Goal: Task Accomplishment & Management: Complete application form

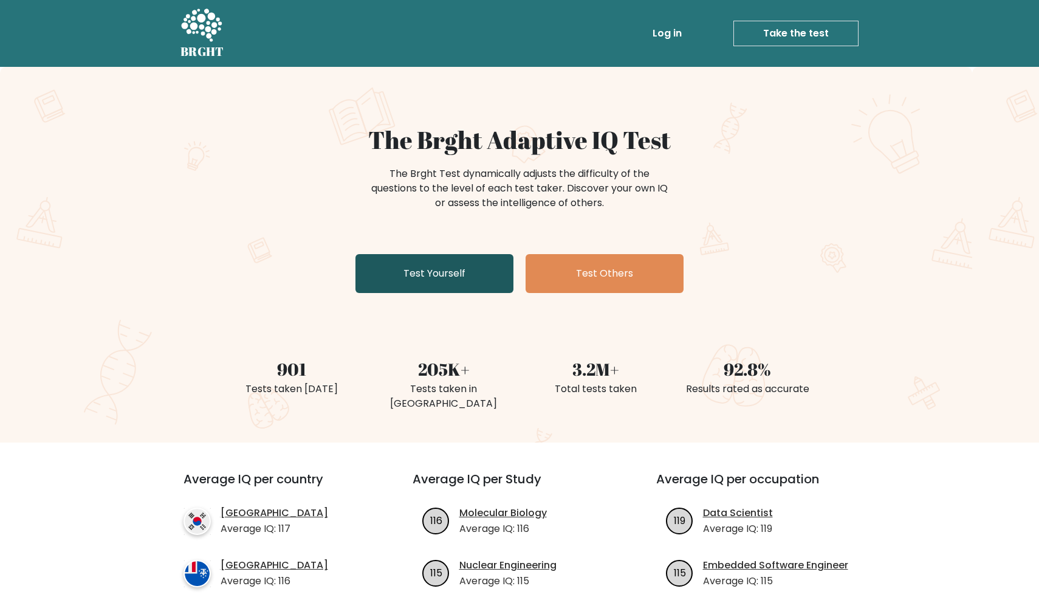
click at [447, 280] on link "Test Yourself" at bounding box center [435, 273] width 158 height 39
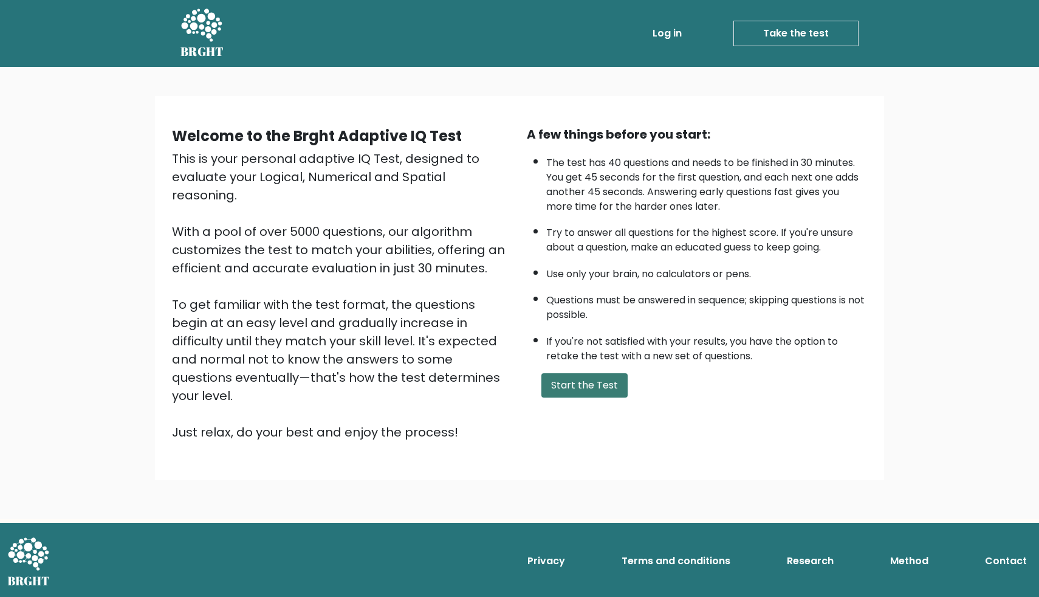
click at [607, 388] on button "Start the Test" at bounding box center [584, 385] width 86 height 24
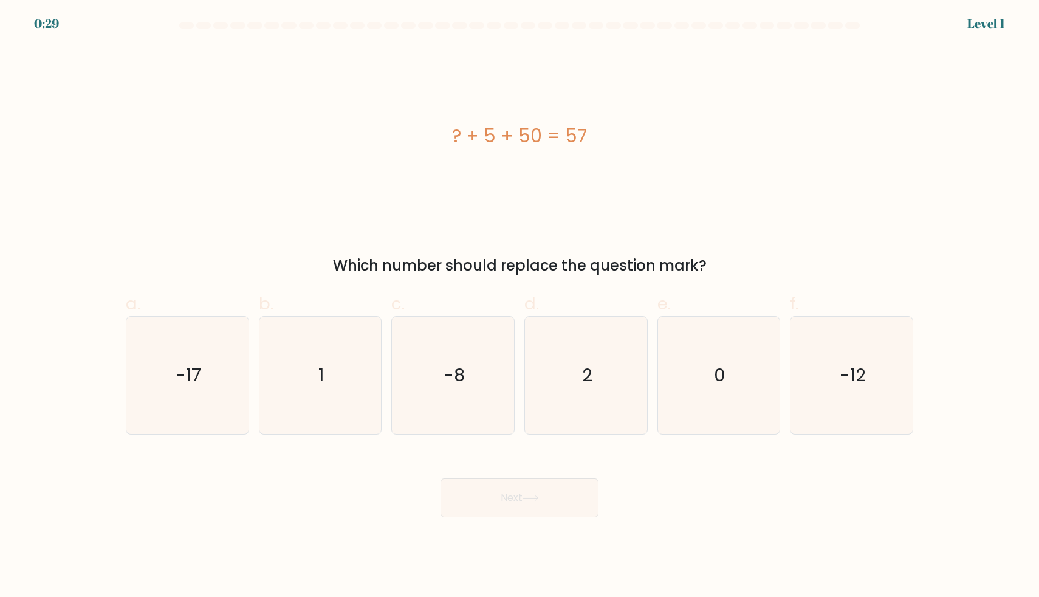
click at [607, 388] on icon "2" at bounding box center [586, 375] width 117 height 117
click at [520, 306] on input "d. 2" at bounding box center [520, 302] width 1 height 8
radio input "true"
click at [549, 487] on button "Next" at bounding box center [520, 497] width 158 height 39
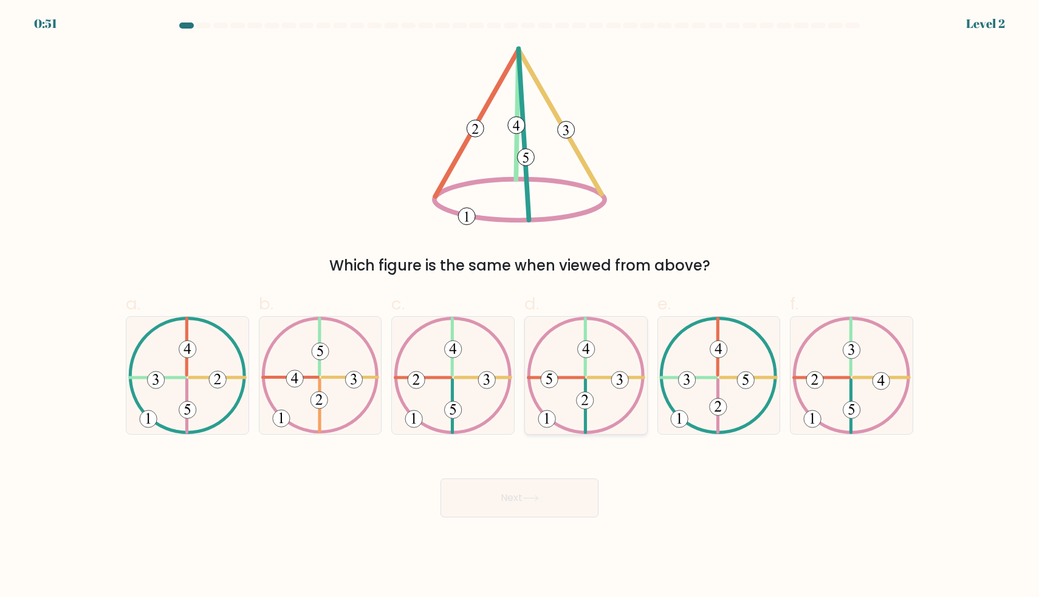
click at [591, 369] on icon at bounding box center [586, 375] width 119 height 117
click at [520, 306] on input "d." at bounding box center [520, 302] width 1 height 8
radio input "true"
click at [537, 483] on button "Next" at bounding box center [520, 497] width 158 height 39
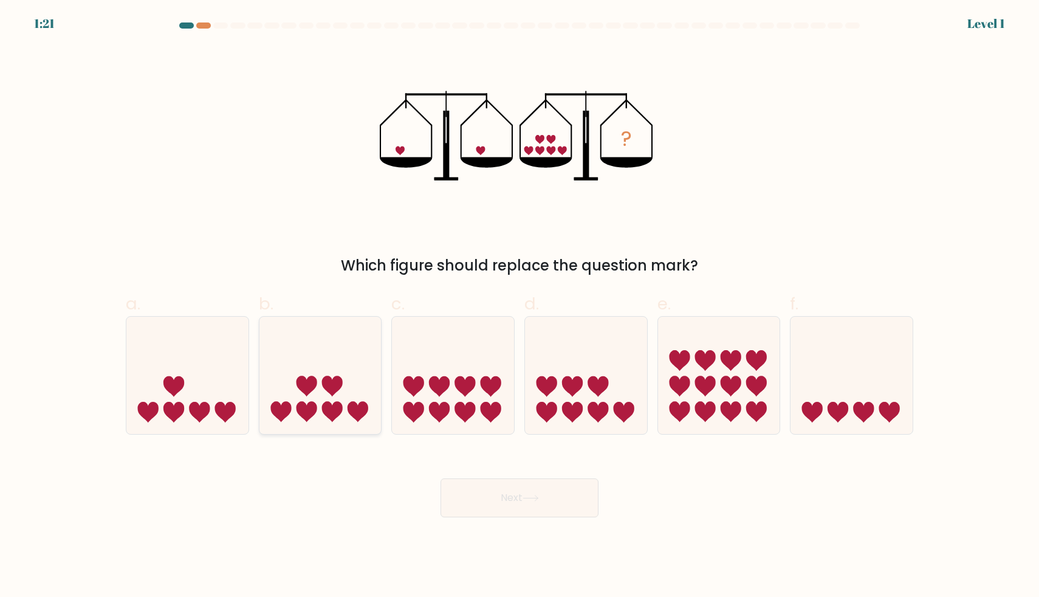
click at [343, 414] on icon at bounding box center [321, 375] width 122 height 101
click at [520, 306] on input "b." at bounding box center [520, 302] width 1 height 8
radio input "true"
click at [481, 493] on button "Next" at bounding box center [520, 497] width 158 height 39
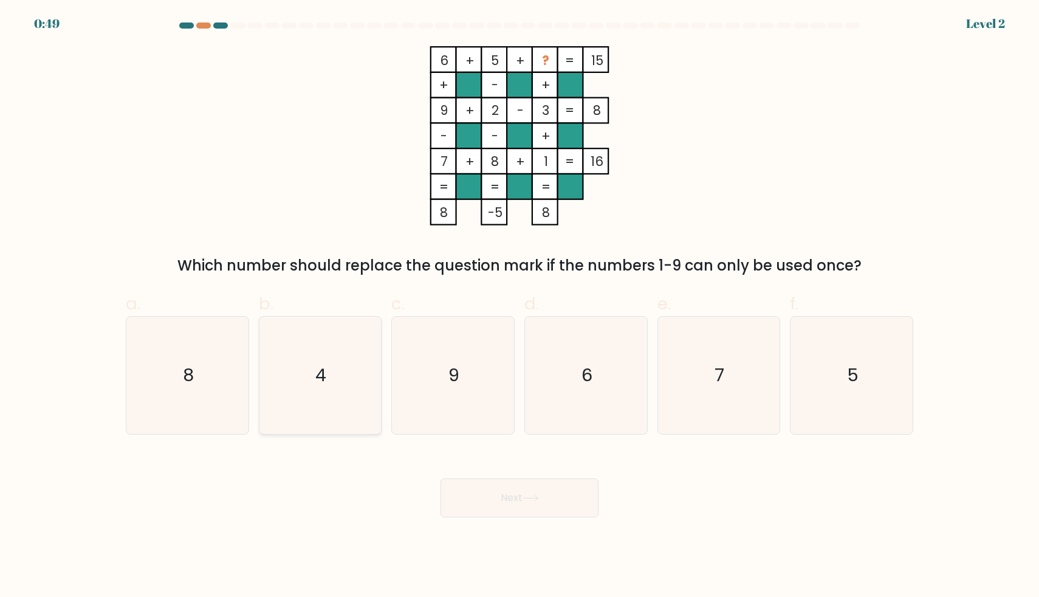
click at [342, 391] on icon "4" at bounding box center [319, 375] width 117 height 117
click at [520, 306] on input "b. 4" at bounding box center [520, 302] width 1 height 8
radio input "true"
click at [504, 504] on button "Next" at bounding box center [520, 497] width 158 height 39
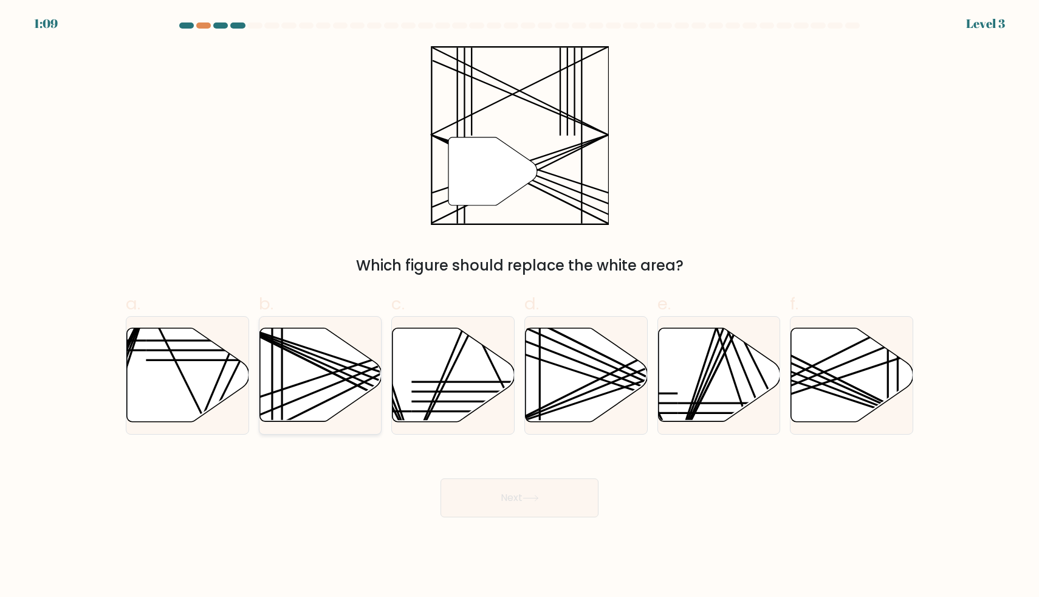
click at [311, 372] on icon at bounding box center [321, 375] width 122 height 94
click at [520, 306] on input "b." at bounding box center [520, 302] width 1 height 8
radio input "true"
click at [518, 506] on button "Next" at bounding box center [520, 497] width 158 height 39
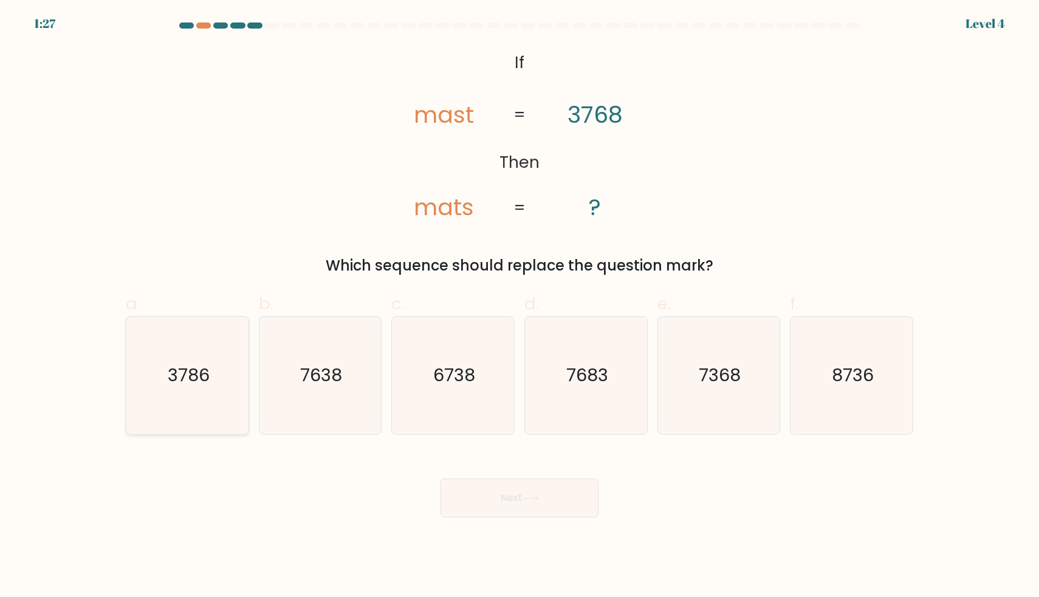
click at [190, 375] on text "3786" at bounding box center [189, 375] width 42 height 24
click at [520, 306] on input "a. 3786" at bounding box center [520, 302] width 1 height 8
radio input "true"
click at [509, 499] on button "Next" at bounding box center [520, 497] width 158 height 39
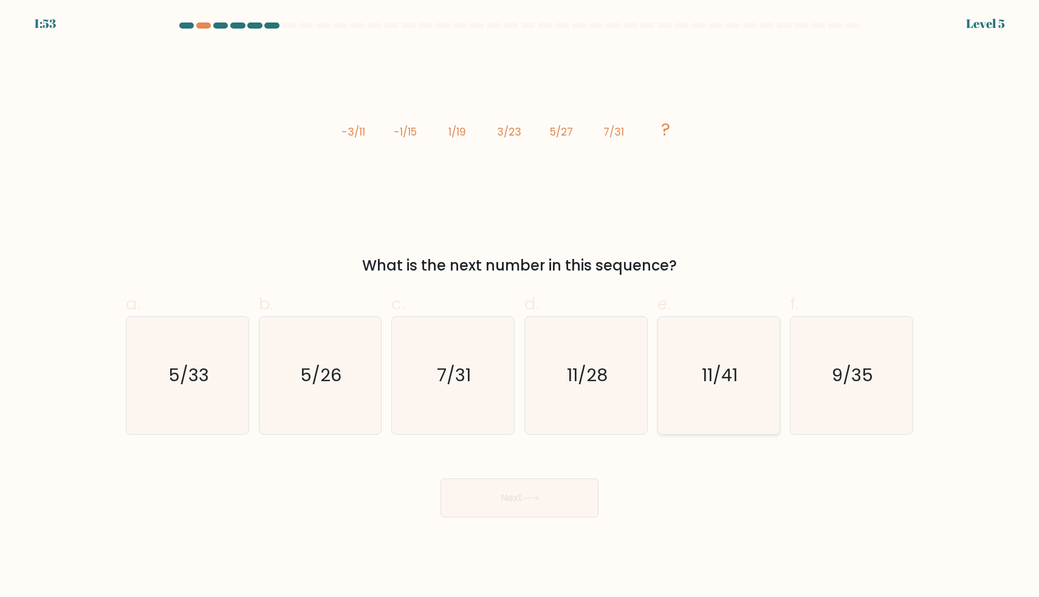
click at [721, 367] on text "11/41" at bounding box center [720, 375] width 36 height 24
click at [520, 306] on input "e. 11/41" at bounding box center [520, 302] width 1 height 8
radio input "true"
click at [545, 506] on button "Next" at bounding box center [520, 497] width 158 height 39
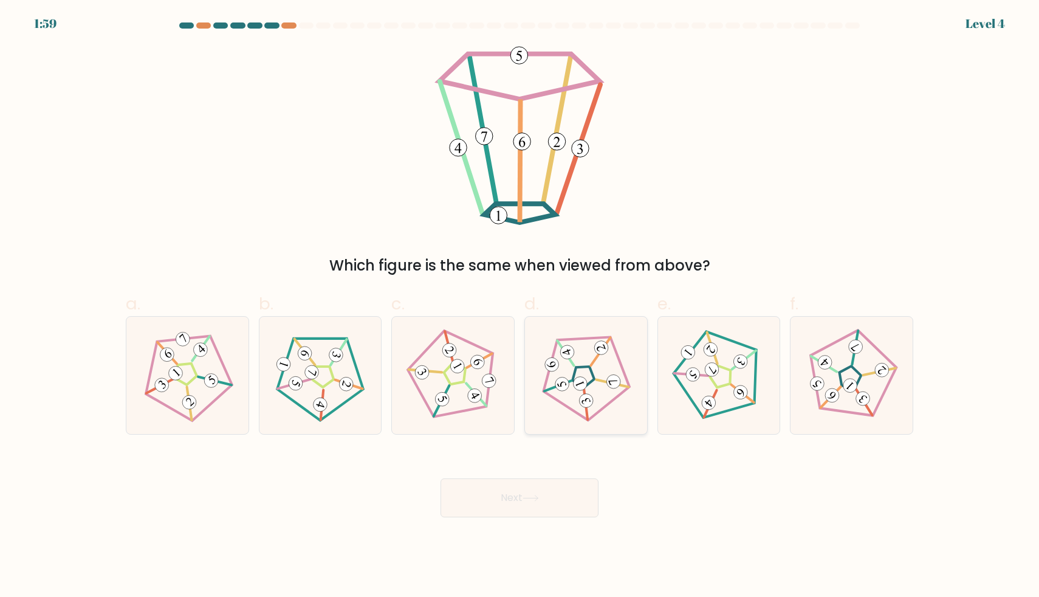
click at [582, 382] on icon at bounding box center [580, 384] width 9 height 6
click at [520, 306] on input "d." at bounding box center [520, 302] width 1 height 8
radio input "true"
click at [509, 498] on button "Next" at bounding box center [520, 497] width 158 height 39
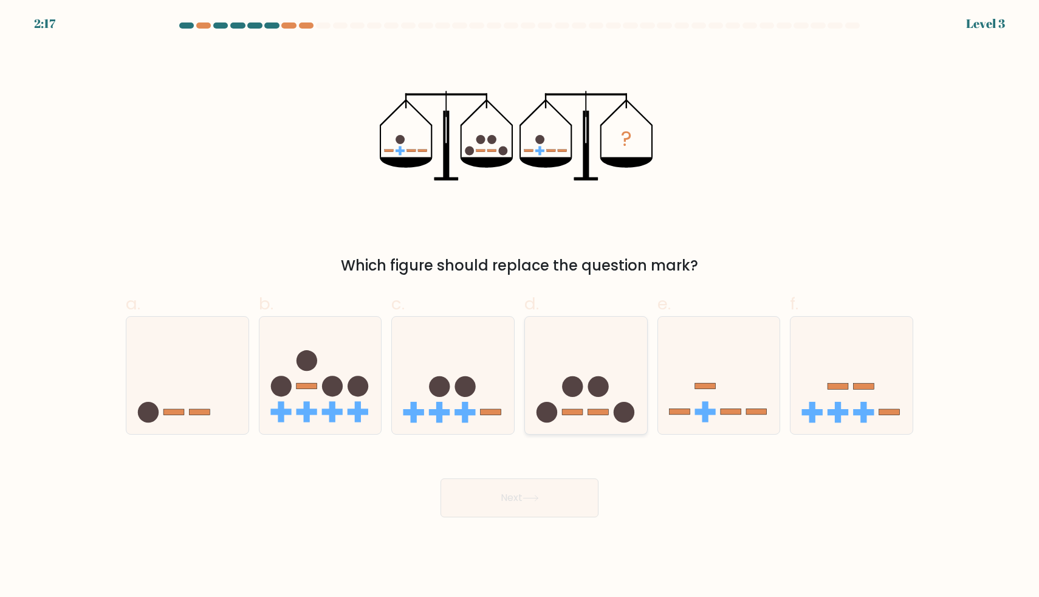
click at [606, 379] on circle at bounding box center [598, 386] width 21 height 21
click at [520, 306] on input "d." at bounding box center [520, 302] width 1 height 8
radio input "true"
click at [545, 492] on button "Next" at bounding box center [520, 497] width 158 height 39
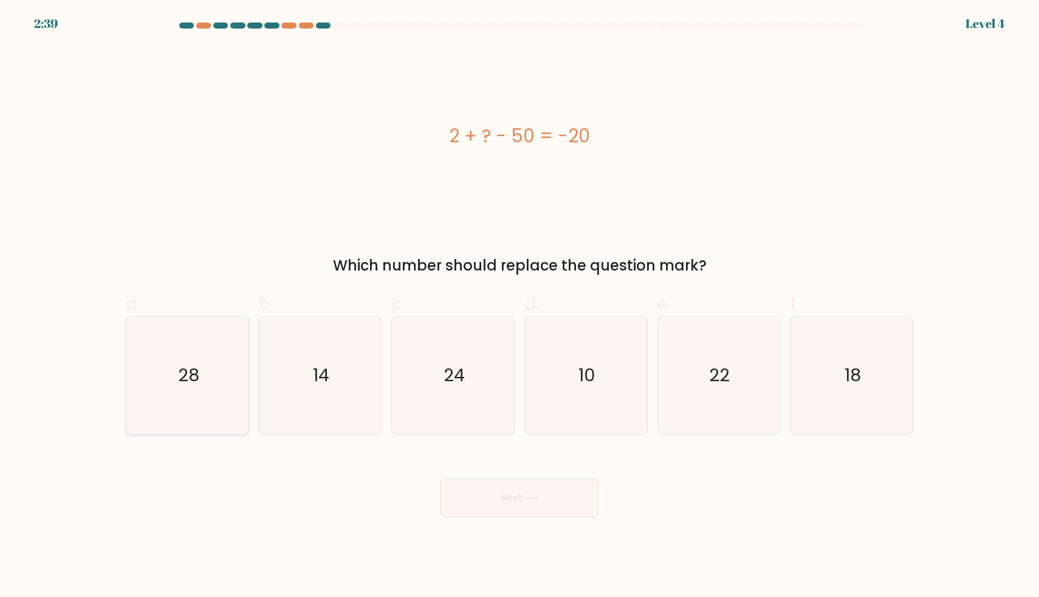
click at [193, 371] on text "28" at bounding box center [188, 375] width 21 height 24
click at [520, 306] on input "a. 28" at bounding box center [520, 302] width 1 height 8
radio input "true"
click at [564, 514] on button "Next" at bounding box center [520, 497] width 158 height 39
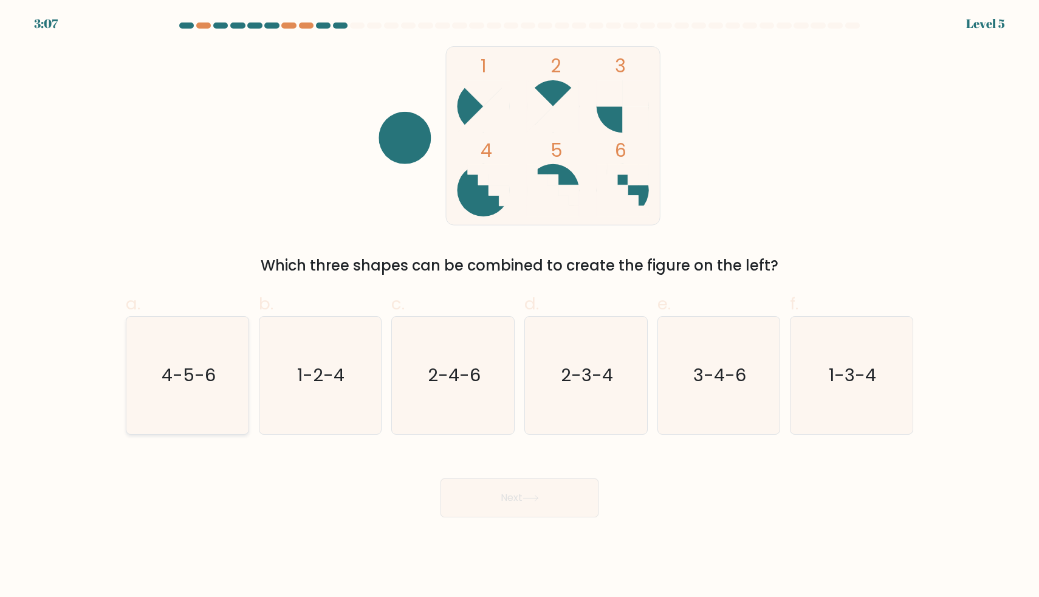
click at [198, 375] on text "4-5-6" at bounding box center [189, 375] width 54 height 24
click at [520, 306] on input "a. 4-5-6" at bounding box center [520, 302] width 1 height 8
radio input "true"
click at [507, 501] on button "Next" at bounding box center [520, 497] width 158 height 39
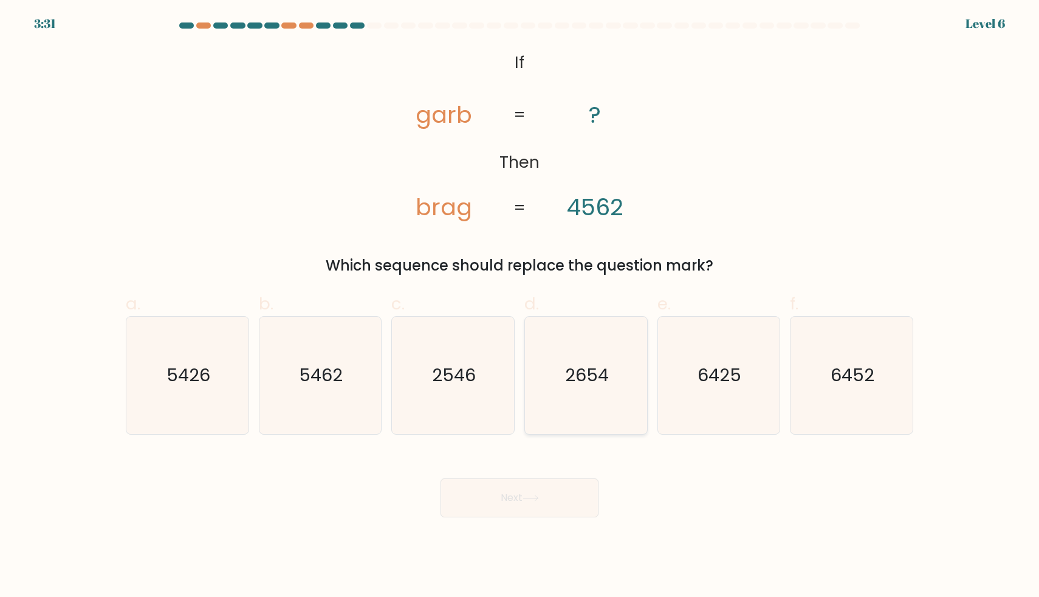
click at [596, 390] on icon "2654" at bounding box center [586, 375] width 117 height 117
click at [520, 306] on input "d. 2654" at bounding box center [520, 302] width 1 height 8
radio input "true"
click at [562, 497] on button "Next" at bounding box center [520, 497] width 158 height 39
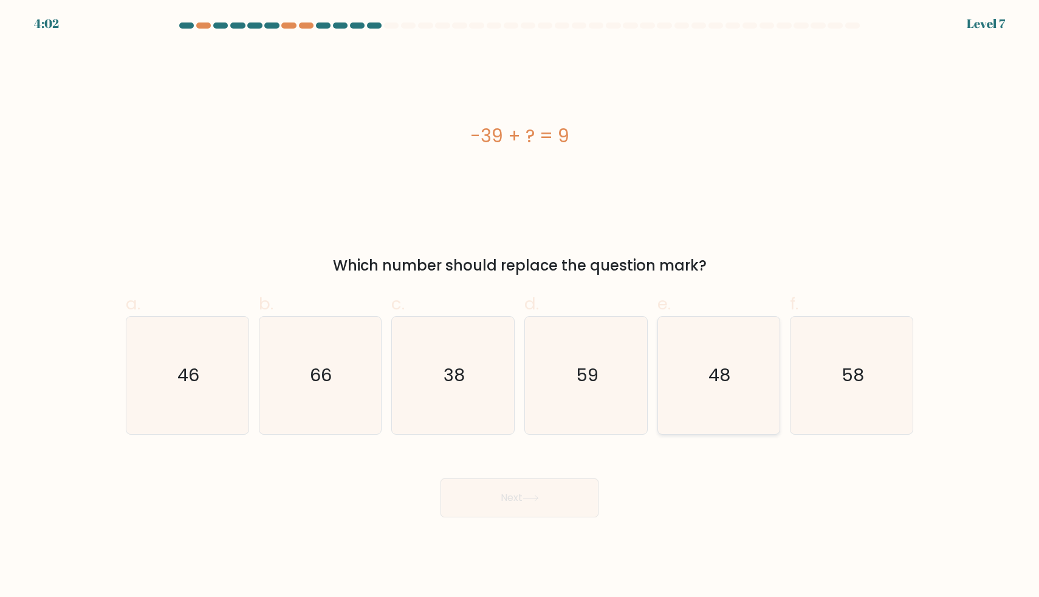
click at [711, 374] on text "48" at bounding box center [720, 375] width 22 height 24
click at [520, 306] on input "e. 48" at bounding box center [520, 302] width 1 height 8
radio input "true"
click at [544, 497] on button "Next" at bounding box center [520, 497] width 158 height 39
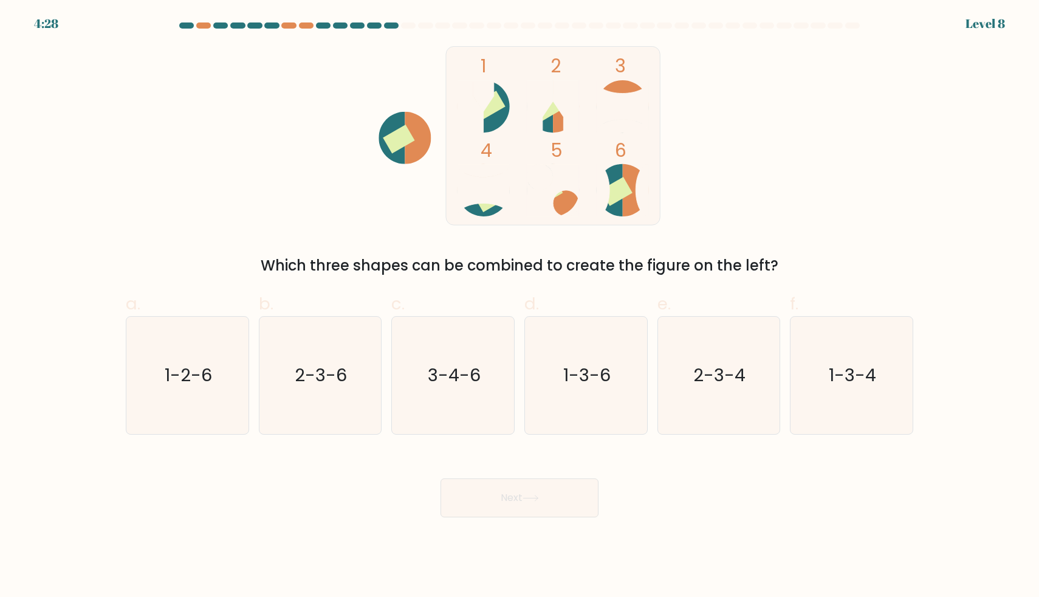
click at [628, 199] on icon at bounding box center [636, 190] width 26 height 52
click at [449, 398] on icon "3-4-6" at bounding box center [452, 375] width 117 height 117
click at [520, 306] on input "c. 3-4-6" at bounding box center [520, 302] width 1 height 8
radio input "true"
click at [510, 484] on button "Next" at bounding box center [520, 497] width 158 height 39
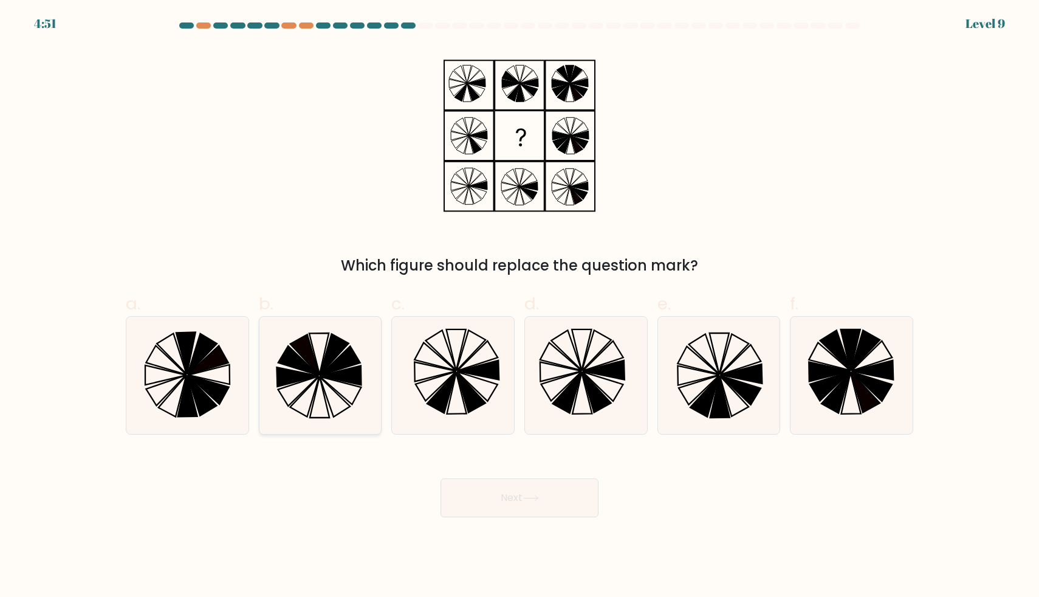
click at [342, 390] on icon at bounding box center [319, 375] width 117 height 117
click at [520, 306] on input "b." at bounding box center [520, 302] width 1 height 8
radio input "true"
click at [503, 496] on button "Next" at bounding box center [520, 497] width 158 height 39
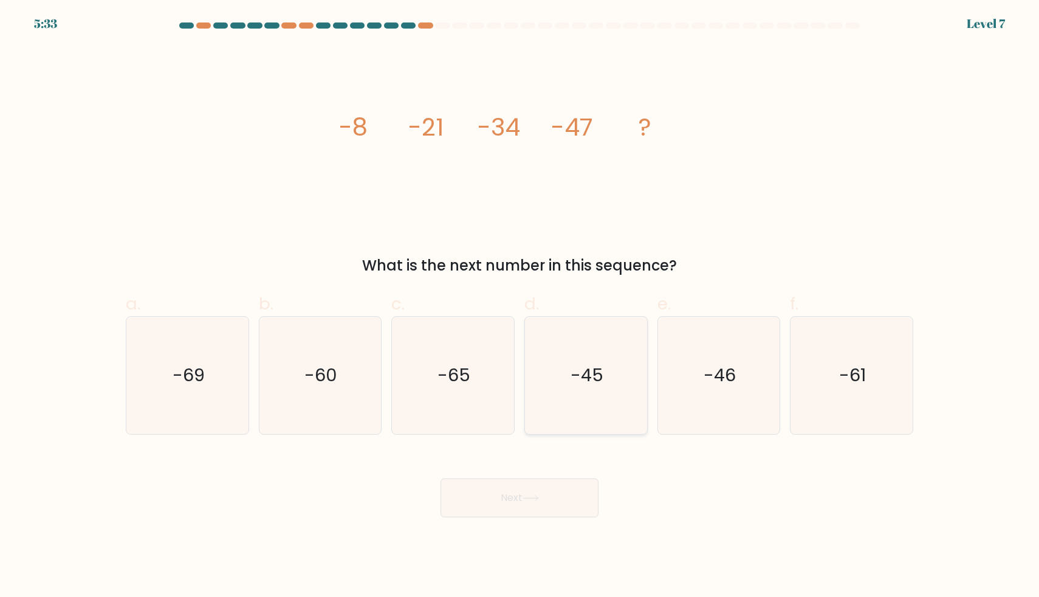
click at [577, 345] on icon "-45" at bounding box center [586, 375] width 117 height 117
click at [520, 306] on input "d. -45" at bounding box center [520, 302] width 1 height 8
radio input "true"
click at [519, 500] on button "Next" at bounding box center [520, 497] width 158 height 39
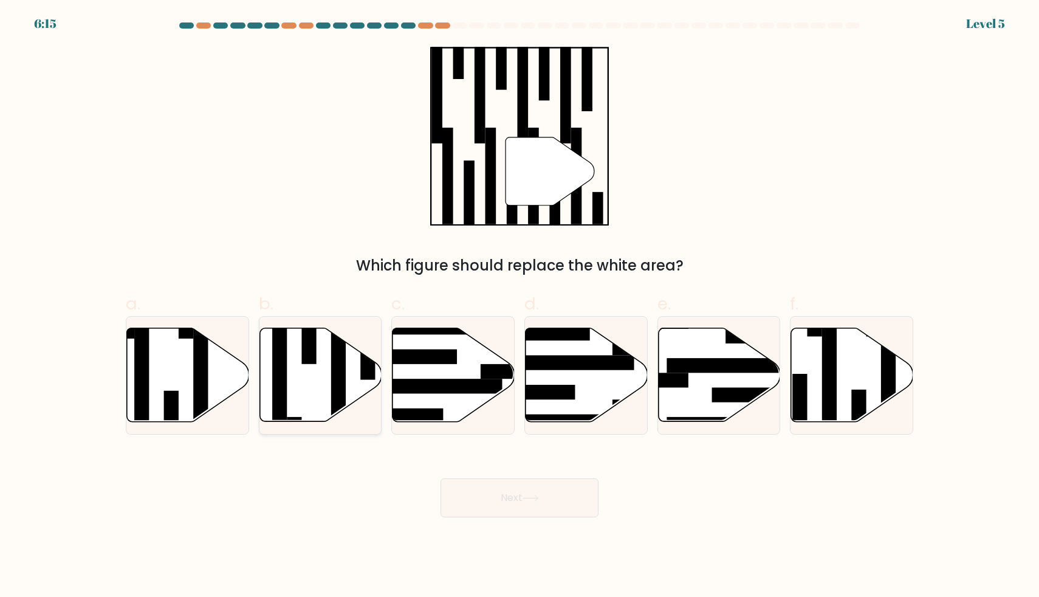
click at [295, 389] on icon at bounding box center [321, 375] width 122 height 94
click at [520, 306] on input "b." at bounding box center [520, 302] width 1 height 8
radio input "true"
click at [500, 514] on button "Next" at bounding box center [520, 497] width 158 height 39
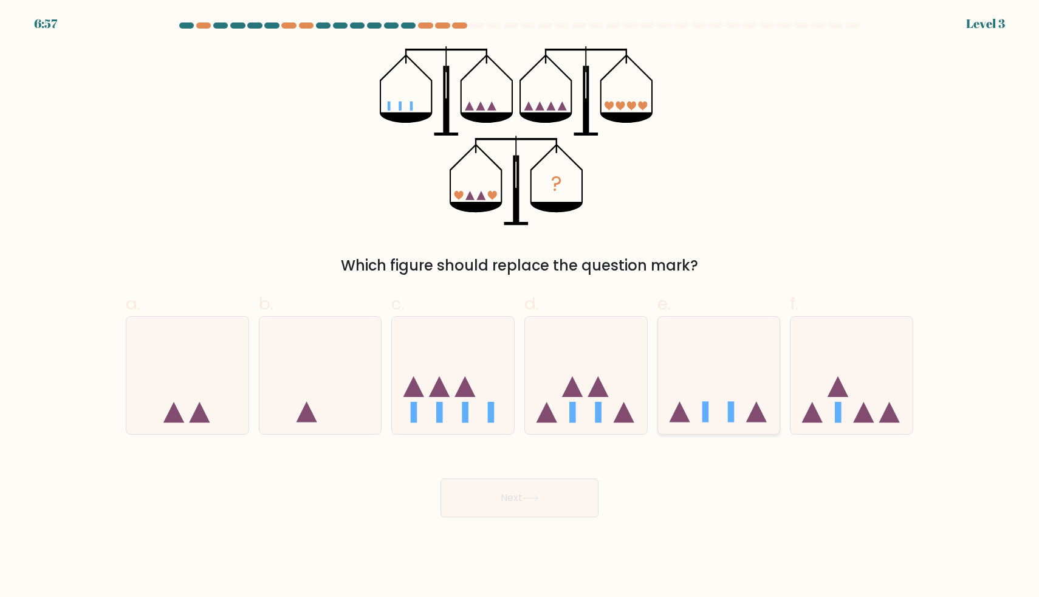
click at [701, 394] on icon at bounding box center [719, 375] width 122 height 101
click at [520, 306] on input "e." at bounding box center [520, 302] width 1 height 8
radio input "true"
click at [545, 502] on button "Next" at bounding box center [520, 497] width 158 height 39
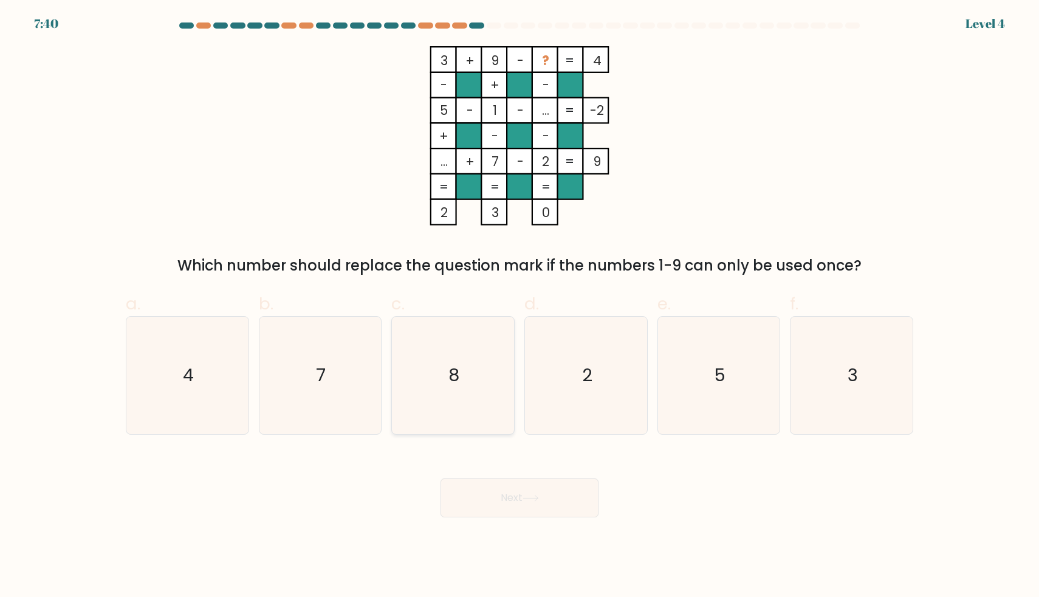
click at [459, 405] on icon "8" at bounding box center [452, 375] width 117 height 117
click at [520, 306] on input "c. 8" at bounding box center [520, 302] width 1 height 8
radio input "true"
click at [505, 504] on button "Next" at bounding box center [520, 497] width 158 height 39
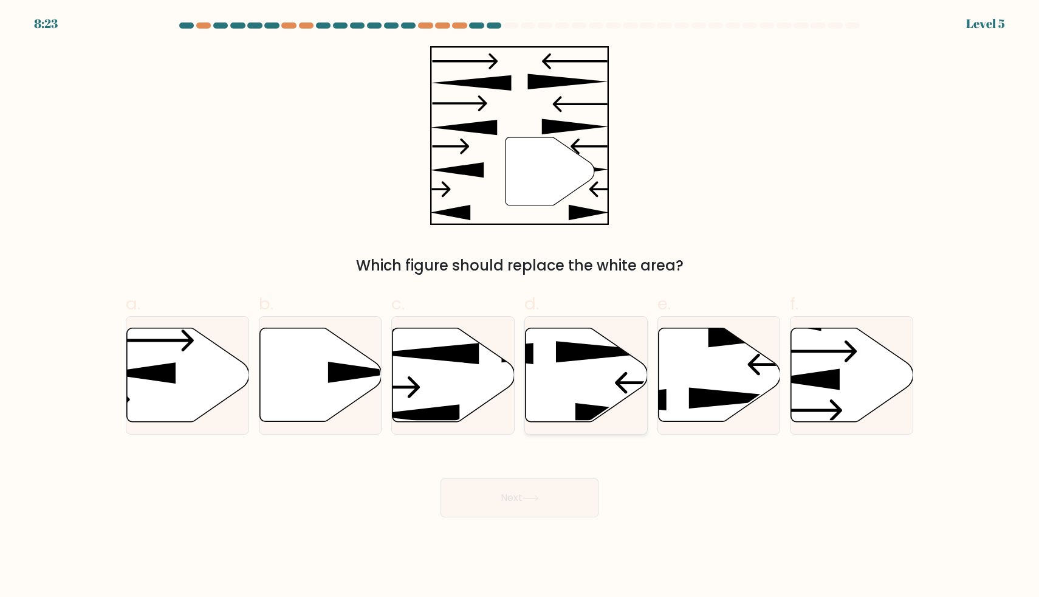
click at [580, 357] on icon at bounding box center [611, 351] width 111 height 21
click at [520, 306] on input "d." at bounding box center [520, 302] width 1 height 8
radio input "true"
click at [539, 501] on icon at bounding box center [531, 498] width 16 height 7
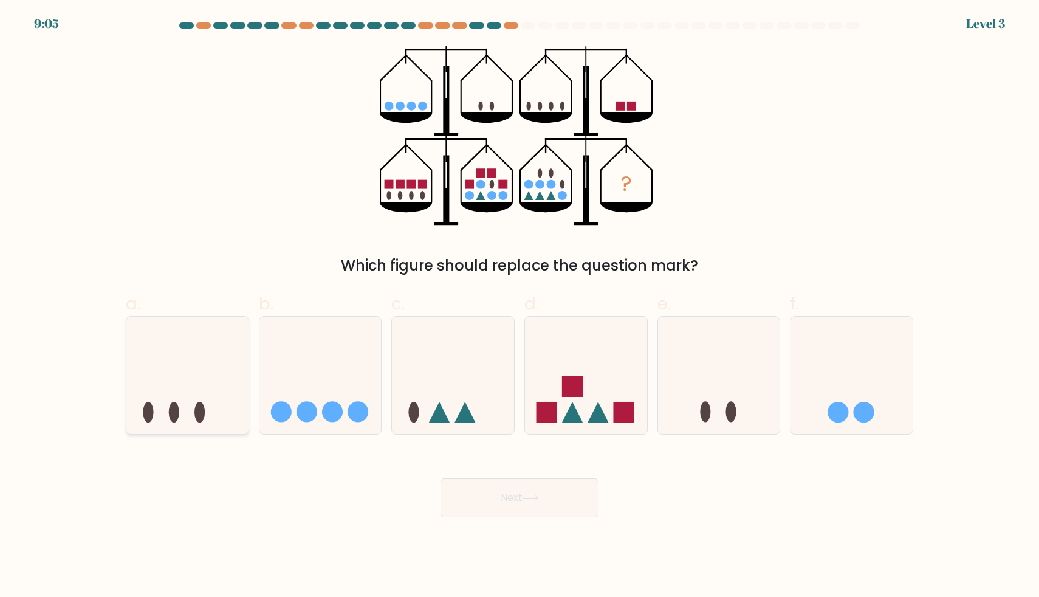
click at [215, 405] on icon at bounding box center [187, 375] width 122 height 101
click at [520, 306] on input "a." at bounding box center [520, 302] width 1 height 8
radio input "true"
click at [512, 504] on button "Next" at bounding box center [520, 497] width 158 height 39
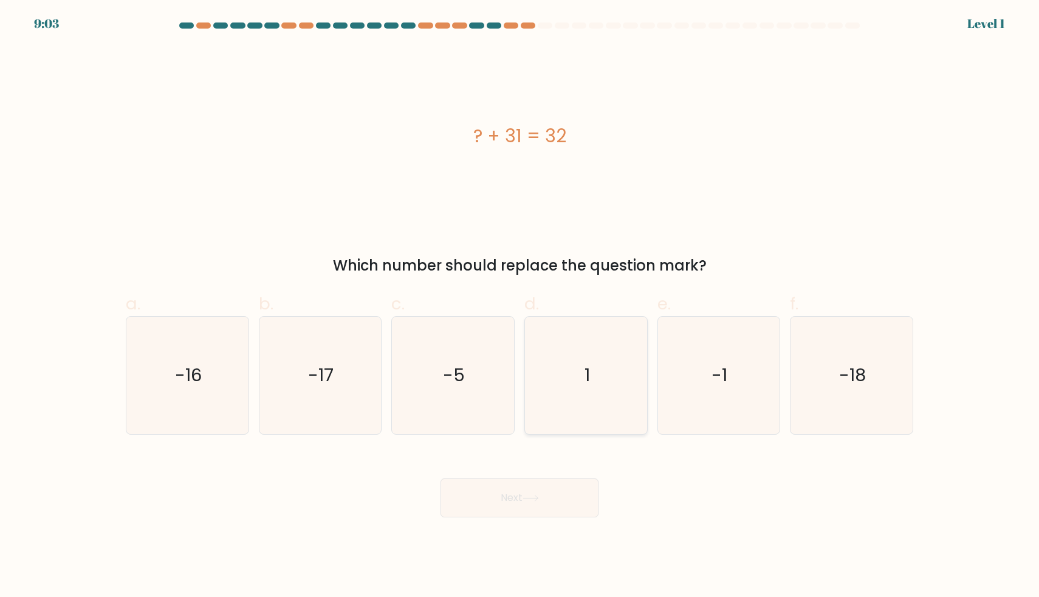
click at [586, 379] on text "1" at bounding box center [587, 375] width 5 height 24
click at [520, 306] on input "d. 1" at bounding box center [520, 302] width 1 height 8
radio input "true"
click at [564, 478] on button "Next" at bounding box center [520, 497] width 158 height 39
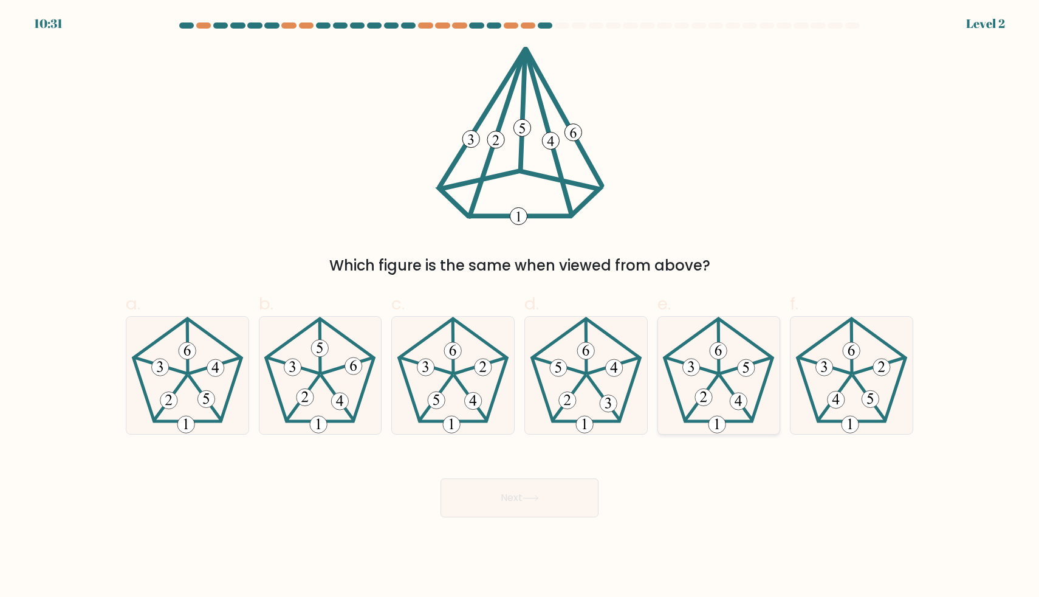
click at [743, 408] on 539 at bounding box center [737, 398] width 32 height 44
click at [520, 306] on input "e." at bounding box center [520, 302] width 1 height 8
radio input "true"
click at [517, 498] on button "Next" at bounding box center [520, 497] width 158 height 39
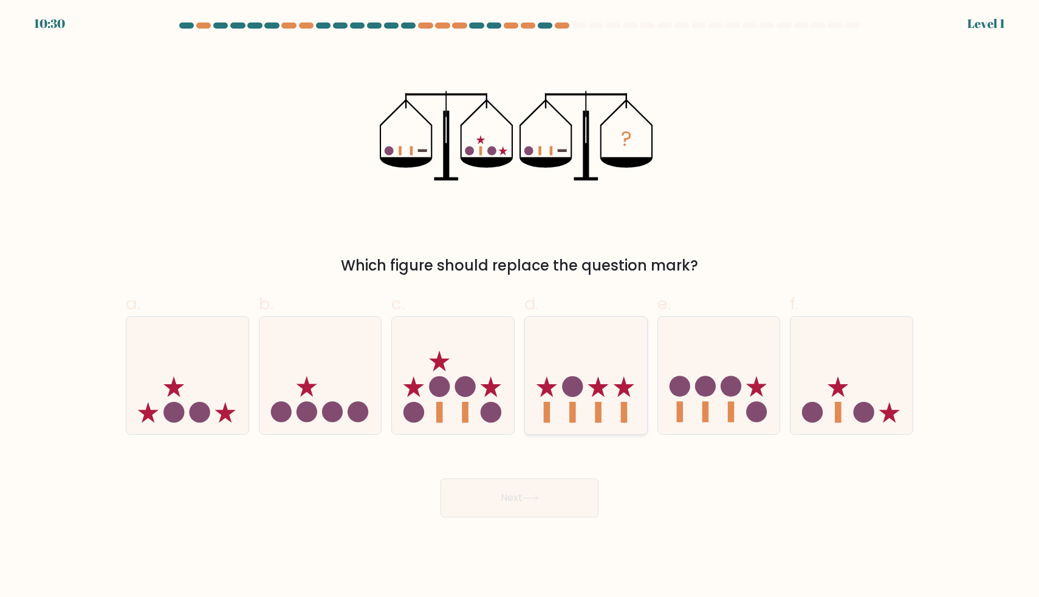
click at [614, 399] on icon at bounding box center [586, 375] width 122 height 101
click at [520, 306] on input "d." at bounding box center [520, 302] width 1 height 8
radio input "true"
click at [525, 524] on body "11:14 Level 1" at bounding box center [519, 298] width 1039 height 597
click at [526, 497] on icon at bounding box center [531, 498] width 16 height 7
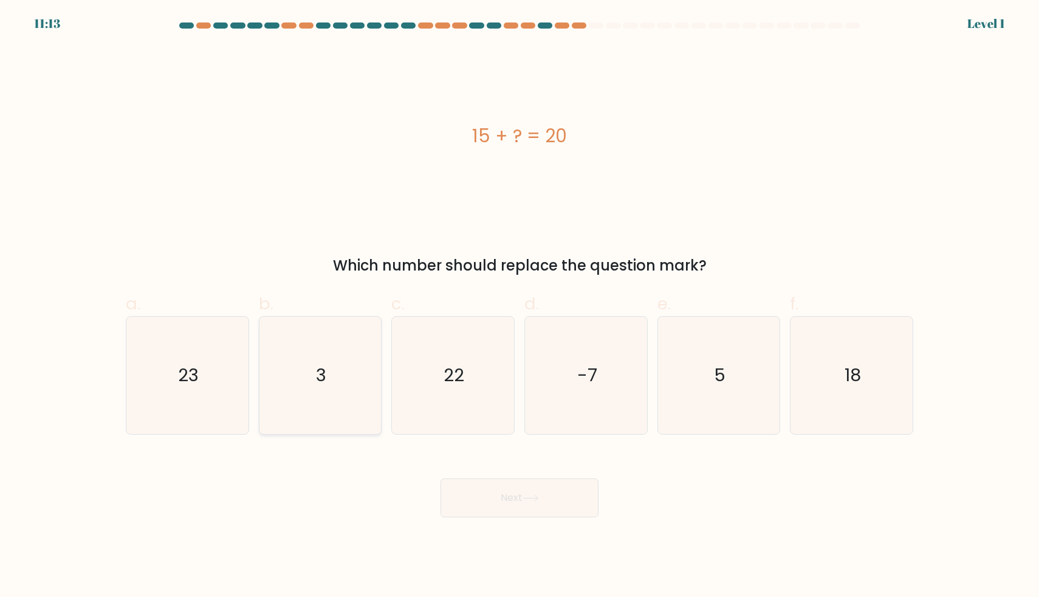
click at [300, 396] on icon "3" at bounding box center [319, 375] width 117 height 117
click at [520, 306] on input "b. 3" at bounding box center [520, 302] width 1 height 8
radio input "true"
click at [515, 515] on button "Next" at bounding box center [520, 497] width 158 height 39
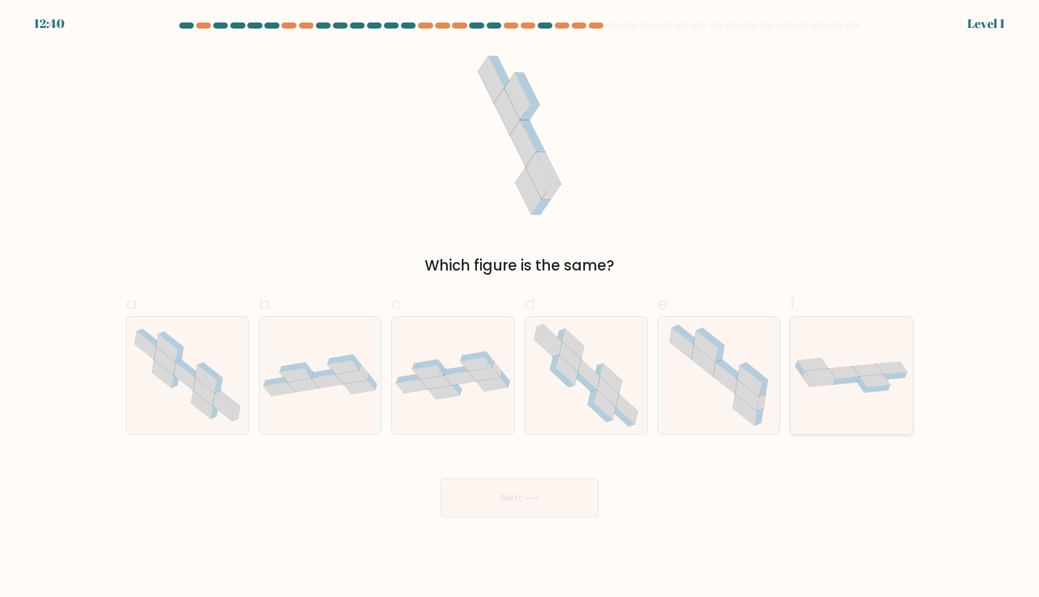
click at [802, 400] on div at bounding box center [851, 375] width 123 height 119
click at [520, 306] on input "f." at bounding box center [520, 302] width 1 height 8
radio input "true"
click at [574, 493] on button "Next" at bounding box center [520, 497] width 158 height 39
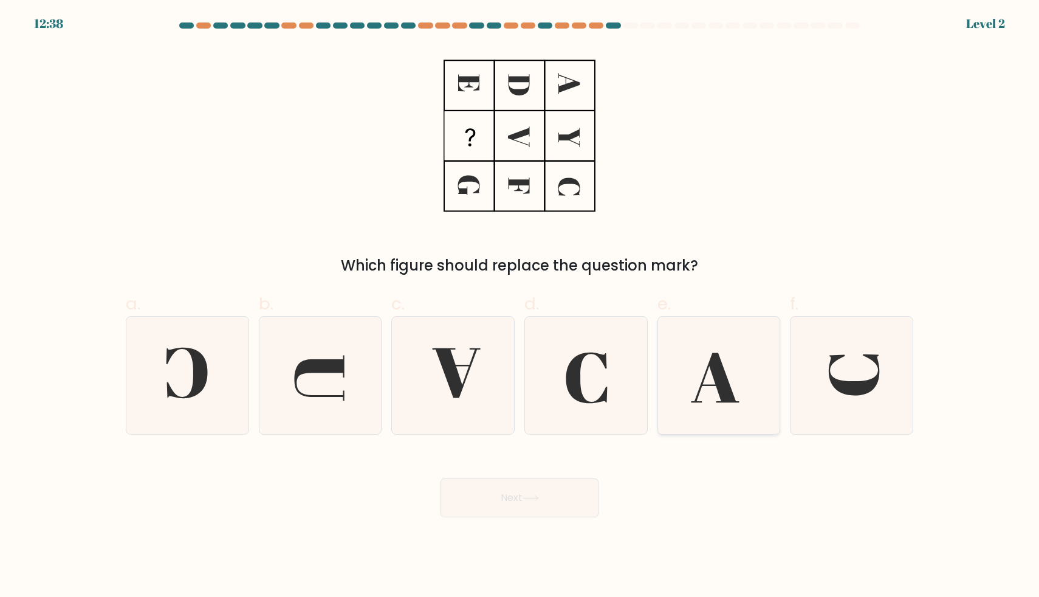
click at [673, 400] on icon at bounding box center [718, 375] width 117 height 117
click at [520, 306] on input "e." at bounding box center [520, 302] width 1 height 8
radio input "true"
click at [548, 492] on button "Next" at bounding box center [520, 497] width 158 height 39
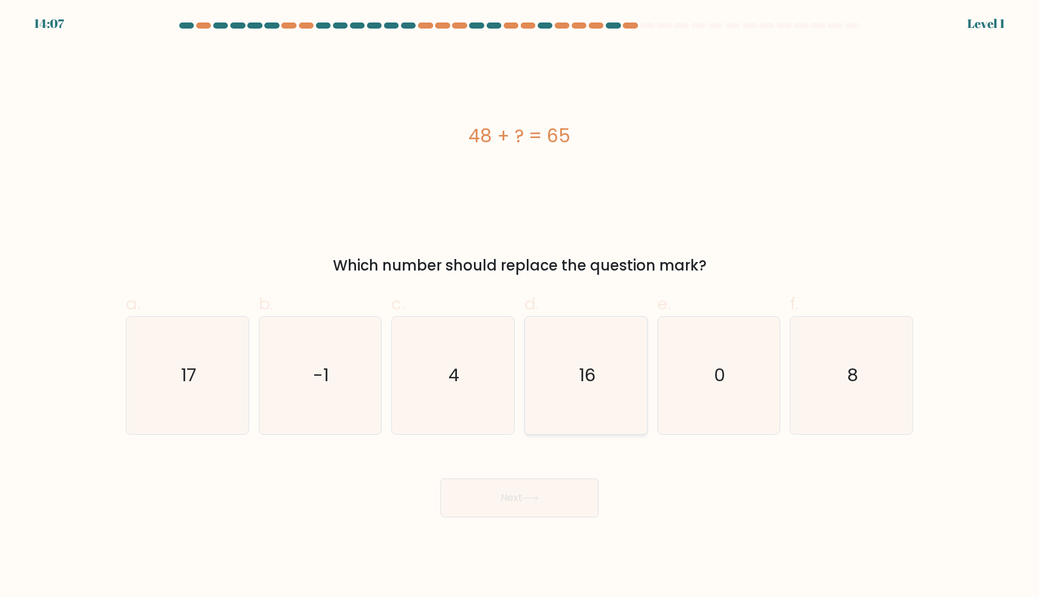
click at [579, 363] on text "16" at bounding box center [587, 375] width 16 height 24
click at [520, 306] on input "d. 16" at bounding box center [520, 302] width 1 height 8
radio input "true"
click at [520, 484] on button "Next" at bounding box center [520, 497] width 158 height 39
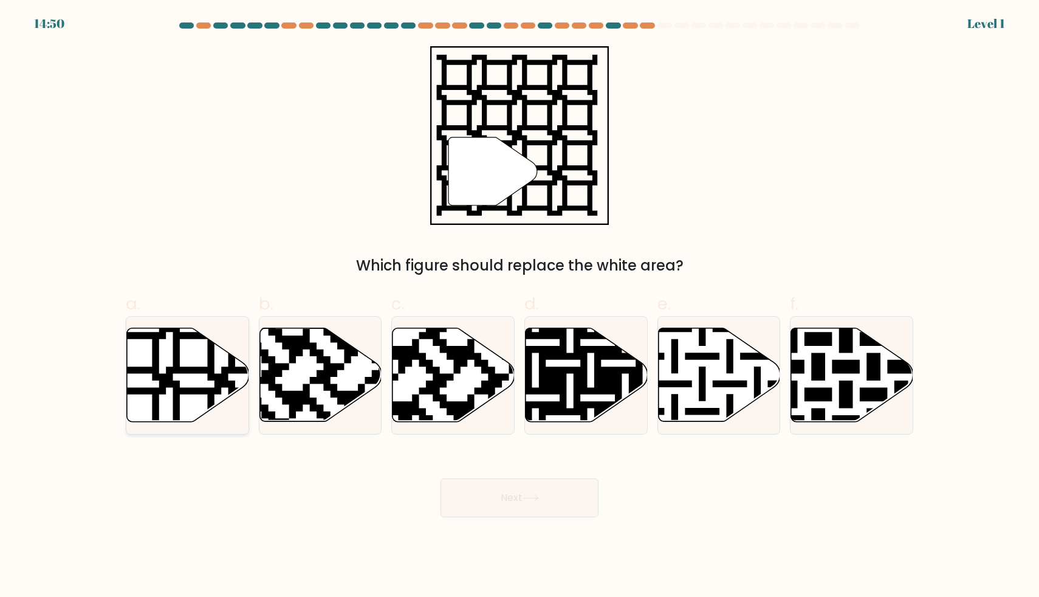
click at [206, 385] on icon at bounding box center [188, 375] width 122 height 94
click at [520, 306] on input "a." at bounding box center [520, 302] width 1 height 8
radio input "true"
click at [523, 498] on button "Next" at bounding box center [520, 497] width 158 height 39
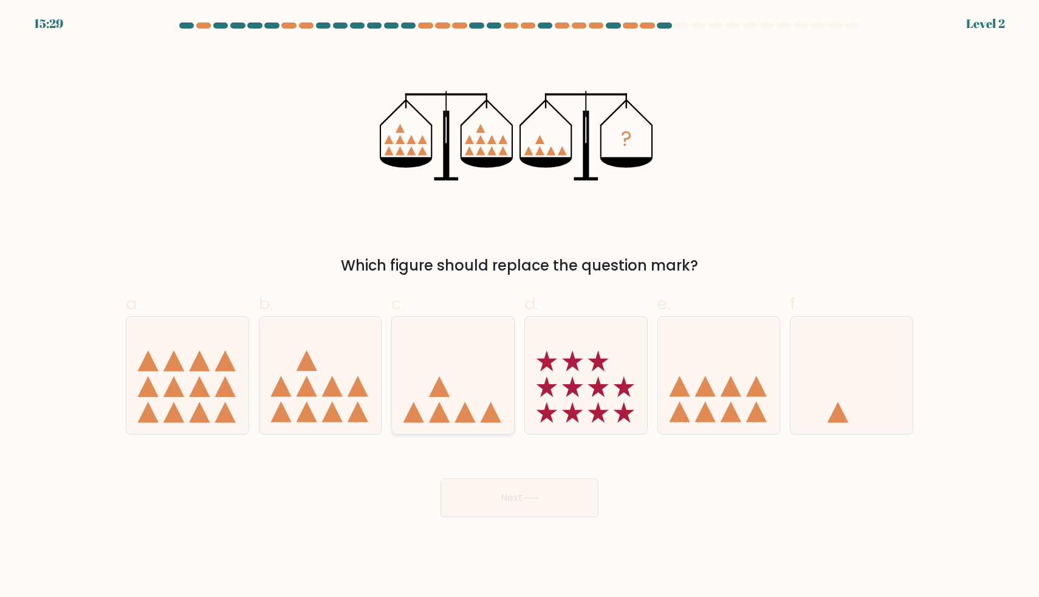
click at [444, 395] on icon at bounding box center [439, 386] width 21 height 21
click at [520, 306] on input "c." at bounding box center [520, 302] width 1 height 8
radio input "true"
click at [531, 501] on icon at bounding box center [531, 498] width 16 height 7
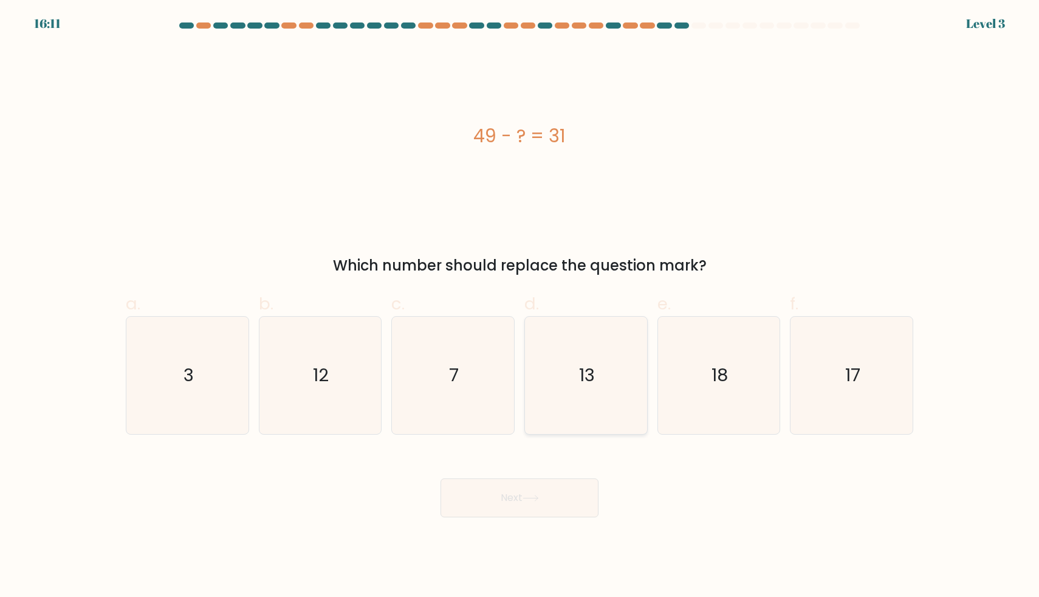
click at [588, 352] on icon "13" at bounding box center [586, 375] width 117 height 117
click at [520, 306] on input "d. 13" at bounding box center [520, 302] width 1 height 8
radio input "true"
click at [524, 520] on body "16:10 Level 3 3" at bounding box center [519, 298] width 1039 height 597
click at [528, 489] on button "Next" at bounding box center [520, 497] width 158 height 39
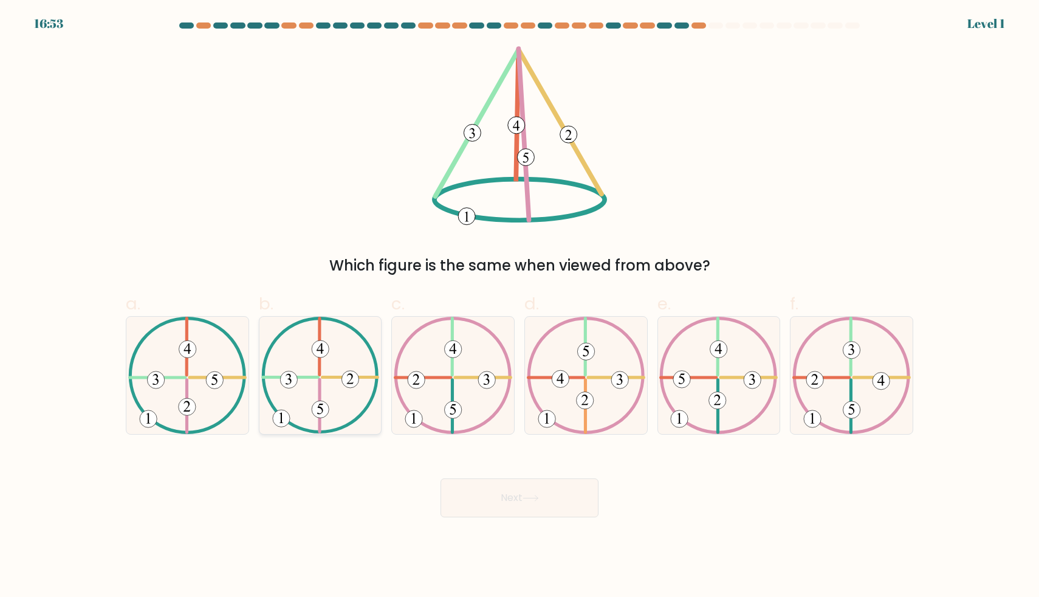
click at [353, 398] on icon at bounding box center [320, 375] width 119 height 117
click at [520, 306] on input "b." at bounding box center [520, 302] width 1 height 8
radio input "true"
click at [473, 481] on button "Next" at bounding box center [520, 497] width 158 height 39
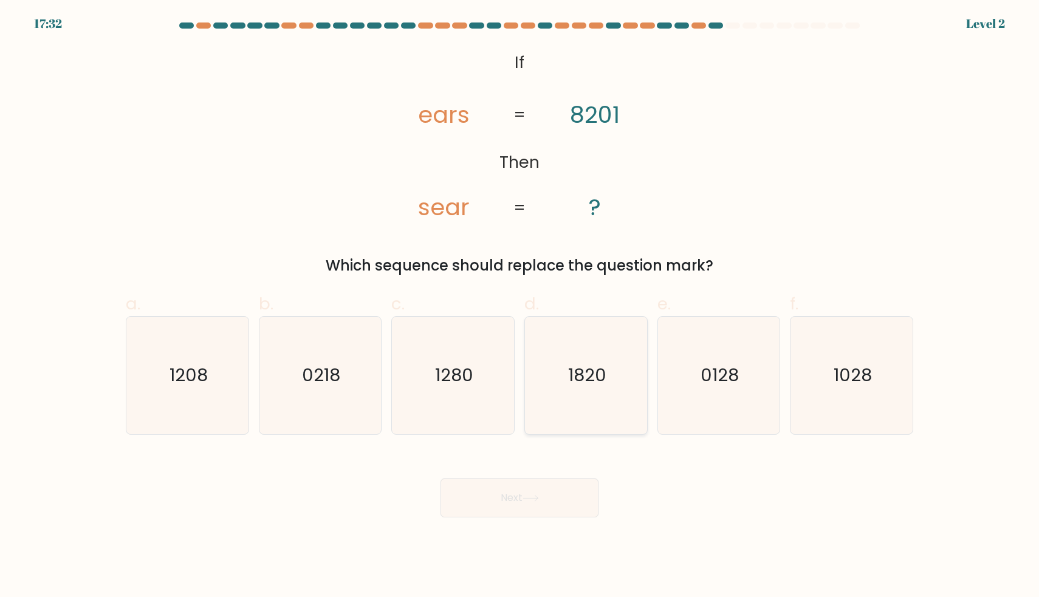
click at [591, 374] on text "1820" at bounding box center [587, 375] width 38 height 24
click at [520, 306] on input "d. 1820" at bounding box center [520, 302] width 1 height 8
radio input "true"
click at [526, 503] on button "Next" at bounding box center [520, 497] width 158 height 39
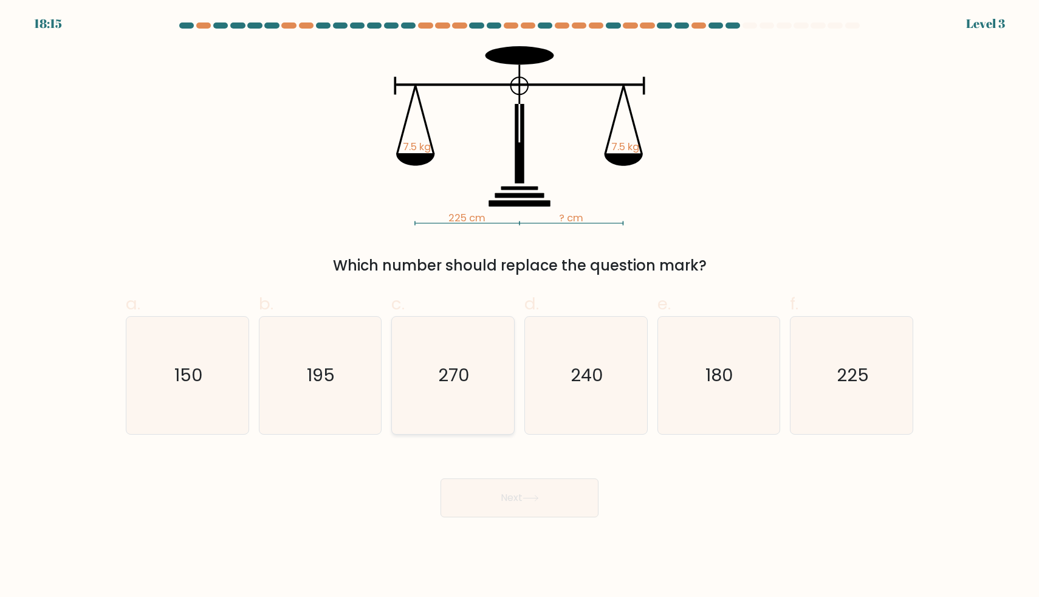
click at [477, 404] on icon "270" at bounding box center [452, 375] width 117 height 117
click at [520, 306] on input "c. 270" at bounding box center [520, 302] width 1 height 8
radio input "true"
click at [521, 493] on button "Next" at bounding box center [520, 497] width 158 height 39
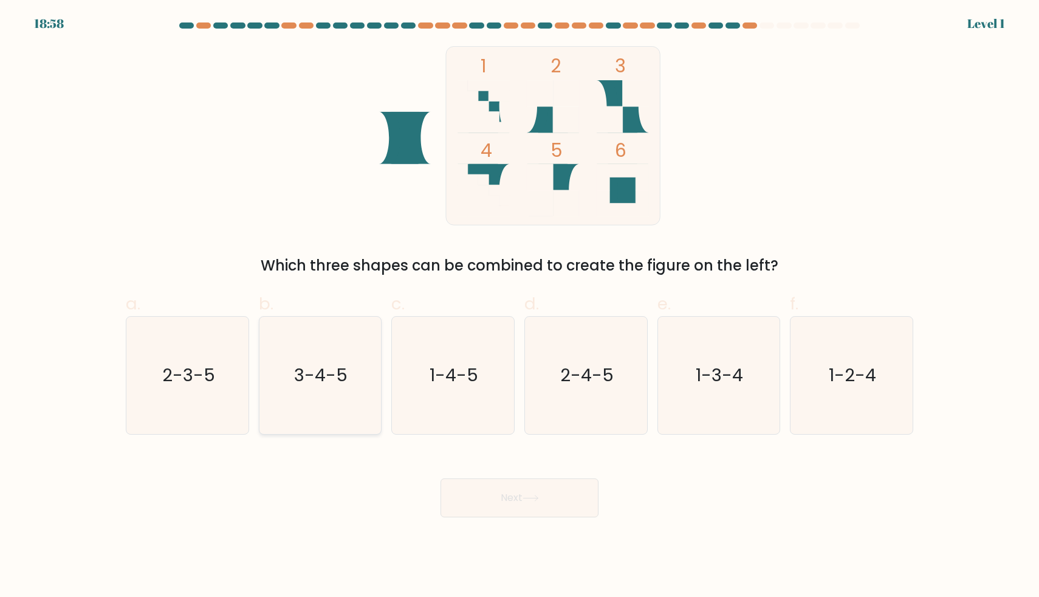
click at [340, 410] on icon "3-4-5" at bounding box center [319, 375] width 117 height 117
click at [520, 306] on input "b. 3-4-5" at bounding box center [520, 302] width 1 height 8
radio input "true"
click at [503, 493] on button "Next" at bounding box center [520, 497] width 158 height 39
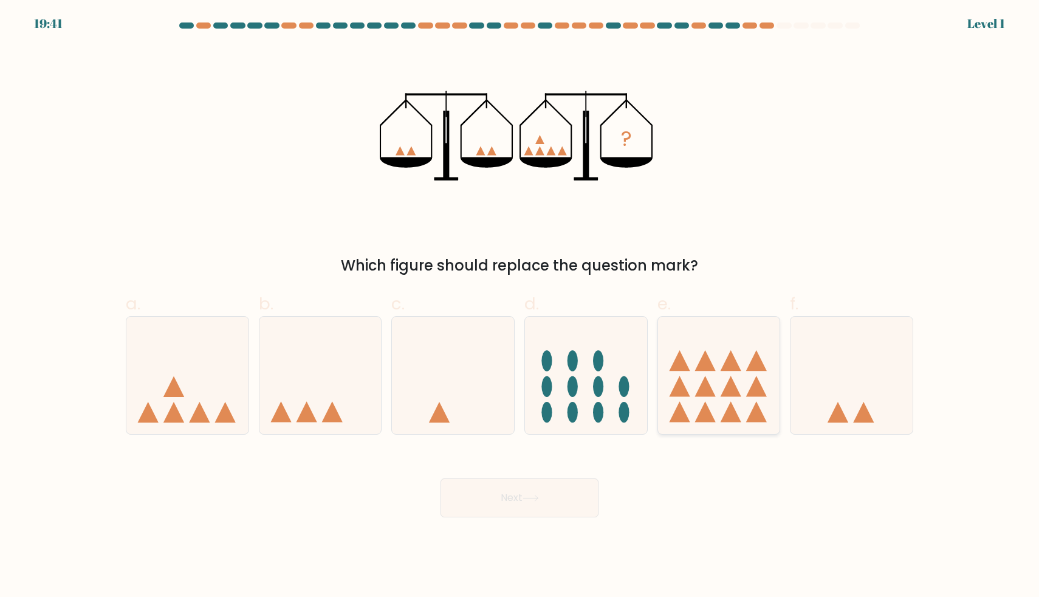
click at [707, 419] on icon at bounding box center [705, 412] width 21 height 21
click at [520, 306] on input "e." at bounding box center [520, 302] width 1 height 8
radio input "true"
click at [534, 507] on button "Next" at bounding box center [520, 497] width 158 height 39
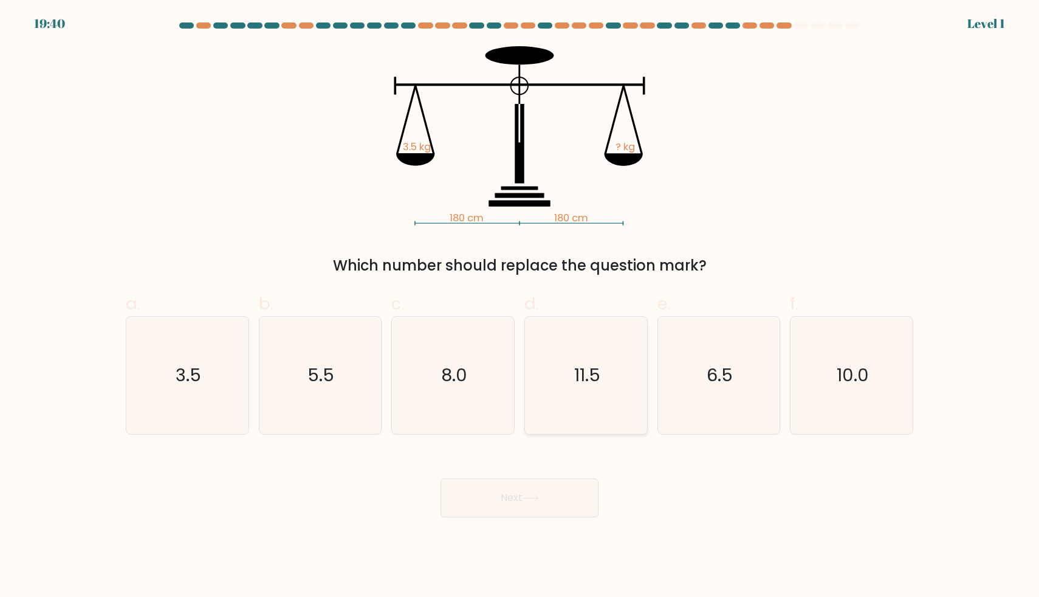
click at [579, 364] on text "11.5" at bounding box center [587, 375] width 26 height 24
click at [520, 306] on input "d. 11.5" at bounding box center [520, 302] width 1 height 8
radio input "true"
click at [519, 490] on button "Next" at bounding box center [520, 497] width 158 height 39
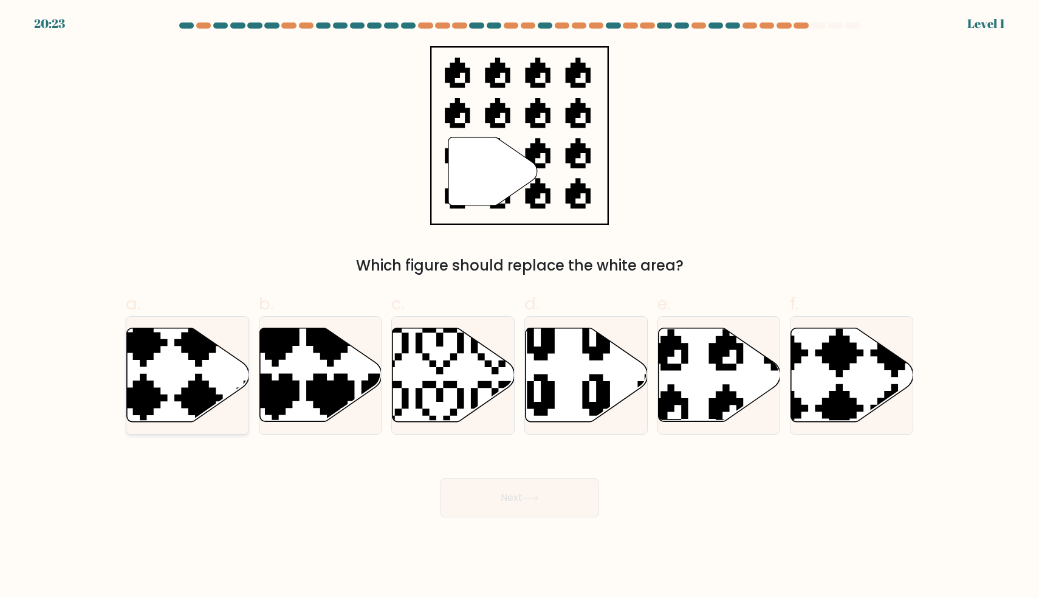
click at [245, 397] on icon at bounding box center [226, 425] width 215 height 215
click at [520, 306] on input "a." at bounding box center [520, 302] width 1 height 8
radio input "true"
click at [599, 392] on icon at bounding box center [624, 421] width 194 height 207
click at [520, 306] on input "d." at bounding box center [520, 302] width 1 height 8
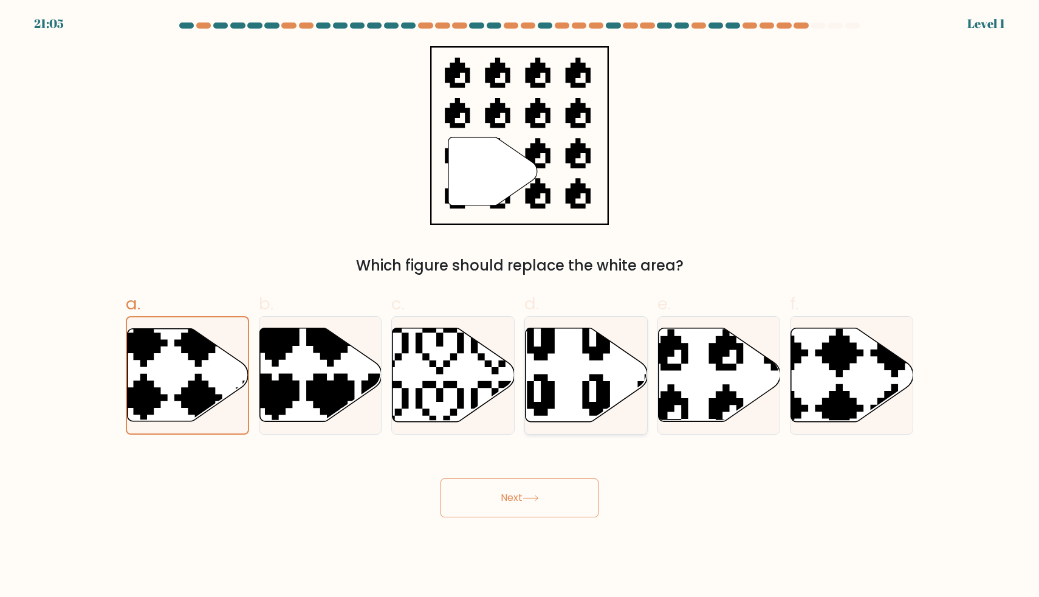
radio input "true"
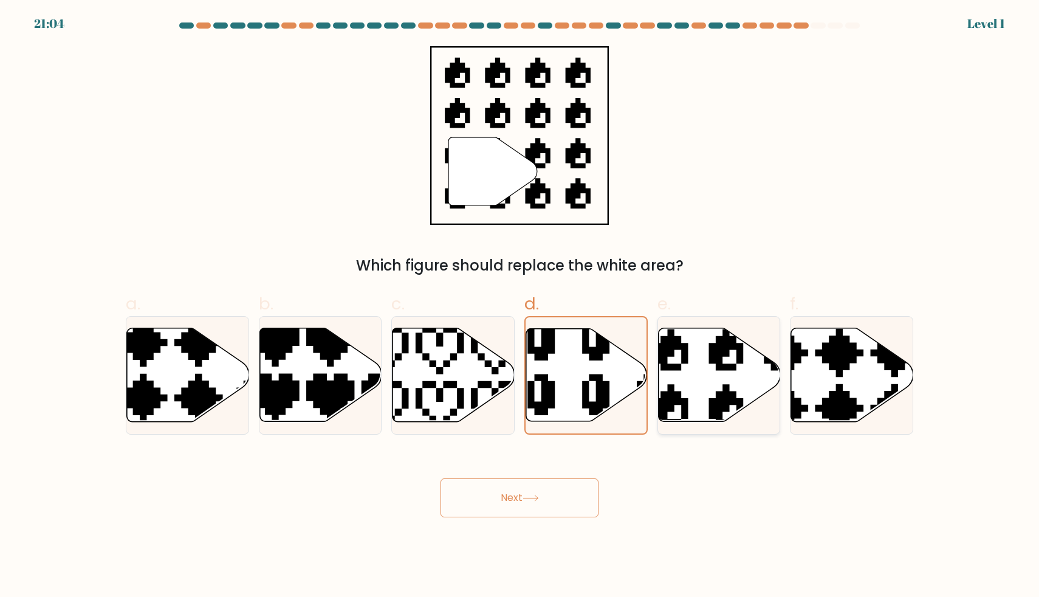
click at [730, 385] on icon at bounding box center [719, 375] width 122 height 94
click at [520, 306] on input "e." at bounding box center [520, 302] width 1 height 8
radio input "true"
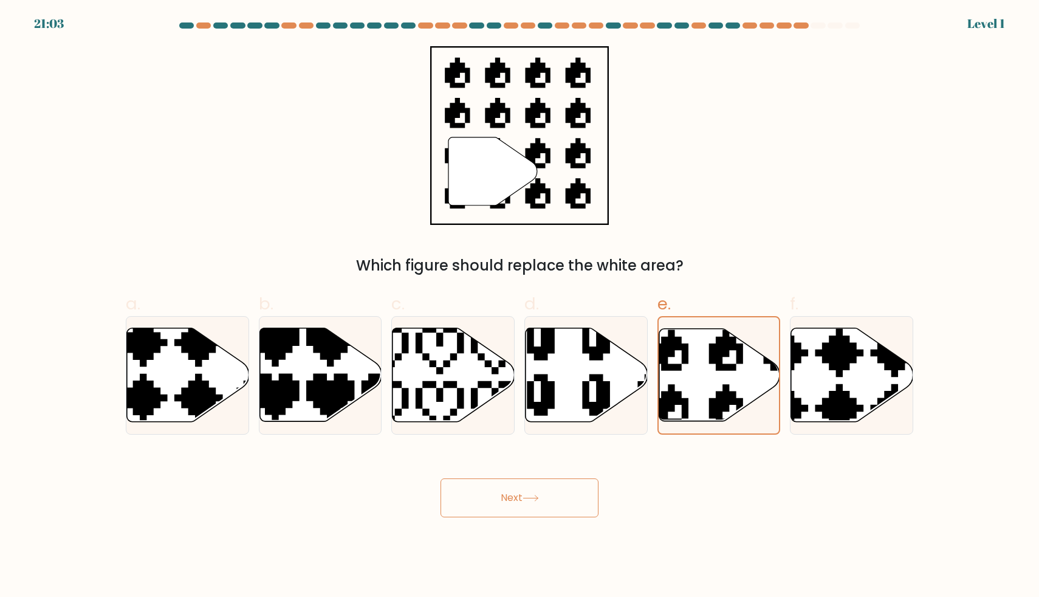
click at [537, 503] on button "Next" at bounding box center [520, 497] width 158 height 39
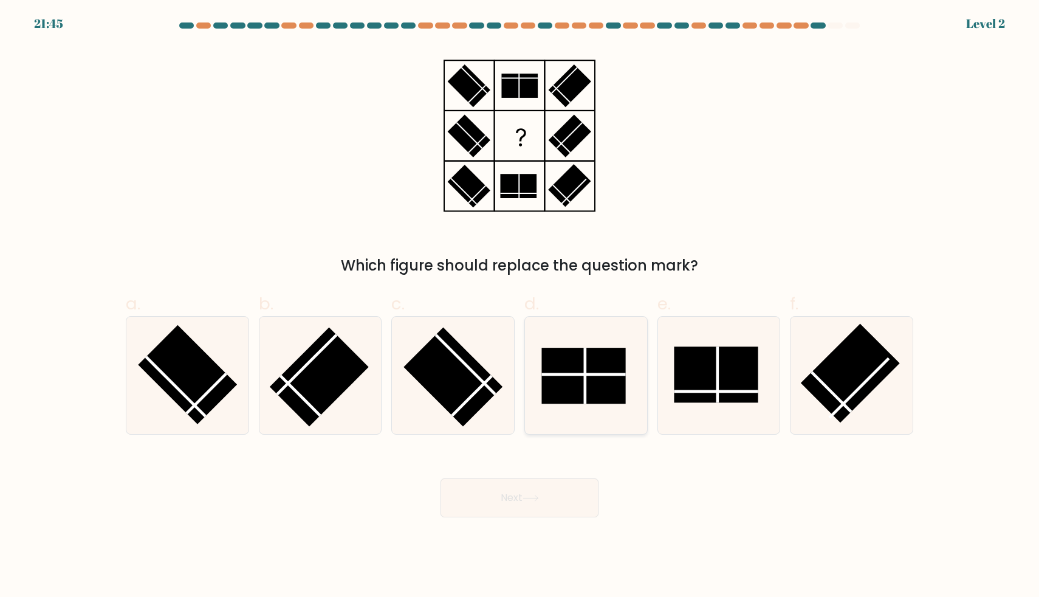
click at [614, 399] on rect at bounding box center [583, 376] width 84 height 56
click at [520, 306] on input "d." at bounding box center [520, 302] width 1 height 8
radio input "true"
click at [538, 505] on button "Next" at bounding box center [520, 497] width 158 height 39
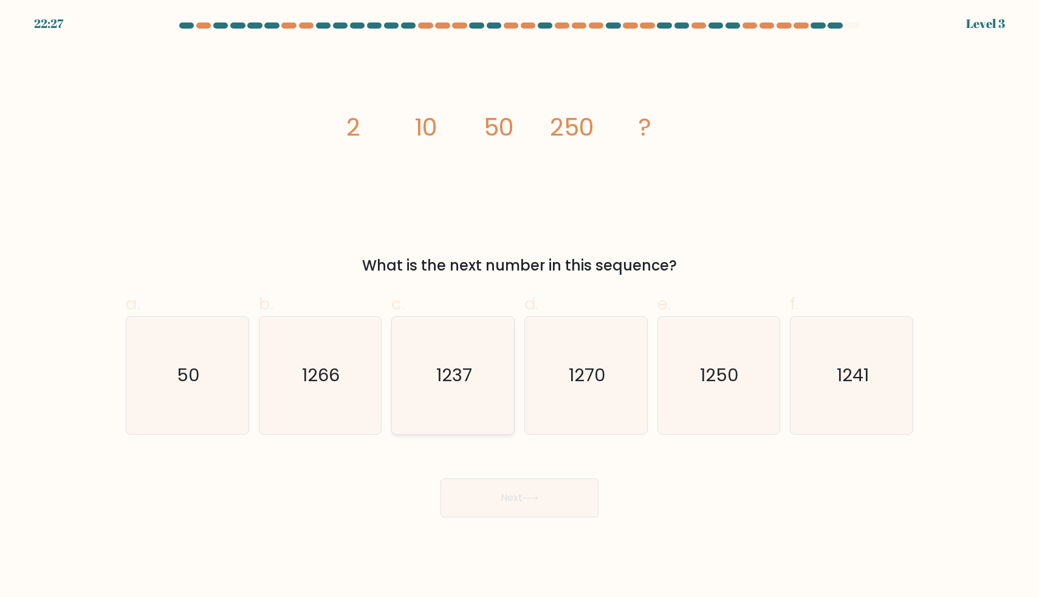
click at [506, 383] on icon "1237" at bounding box center [452, 375] width 117 height 117
click at [520, 306] on input "c. 1237" at bounding box center [520, 302] width 1 height 8
radio input "true"
click at [691, 393] on icon "1250" at bounding box center [718, 375] width 117 height 117
click at [520, 306] on input "e. 1250" at bounding box center [520, 302] width 1 height 8
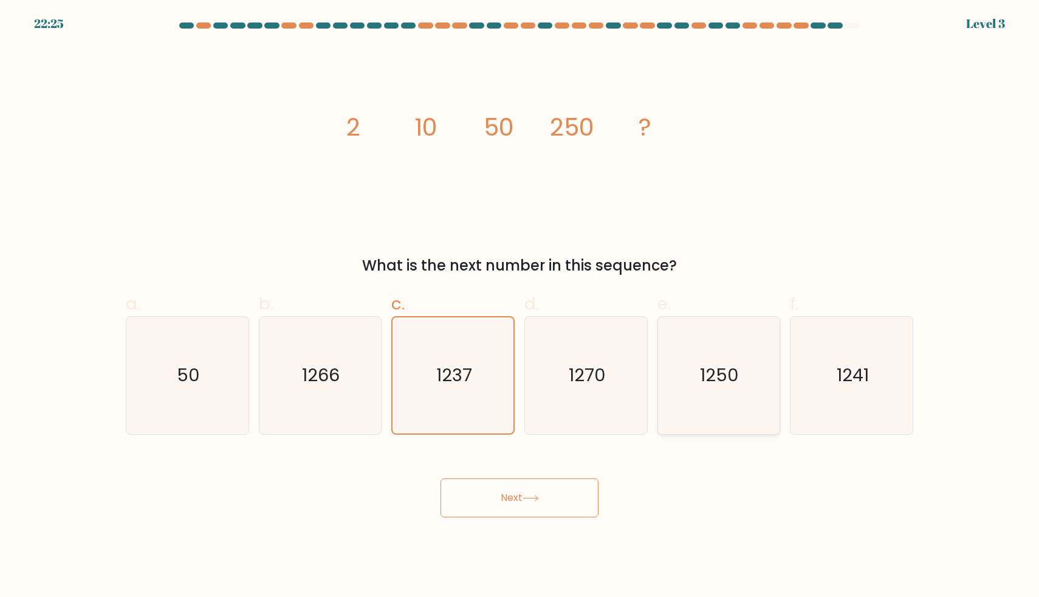
radio input "true"
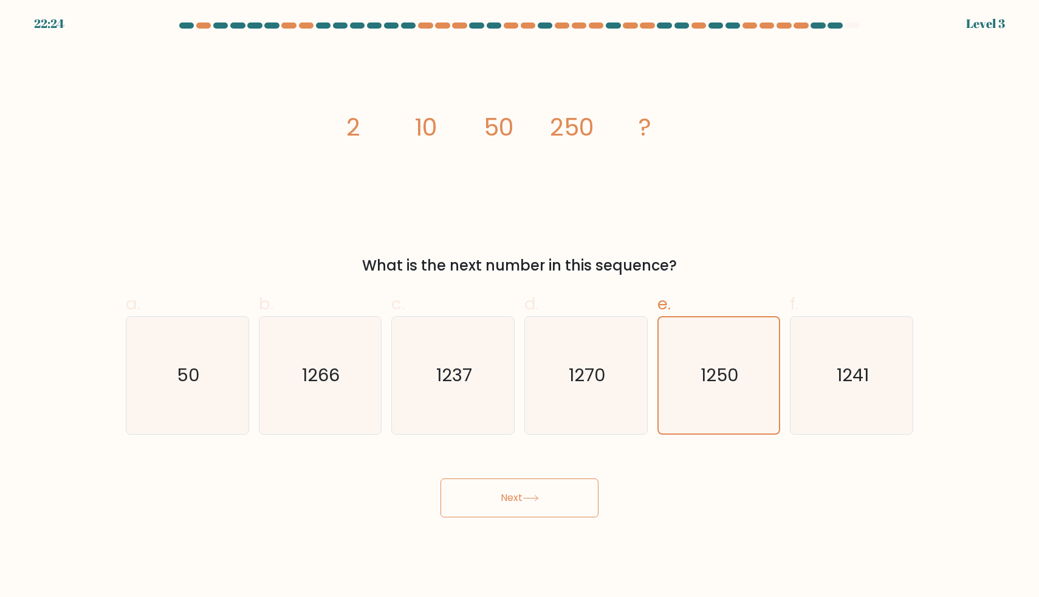
click at [510, 493] on button "Next" at bounding box center [520, 497] width 158 height 39
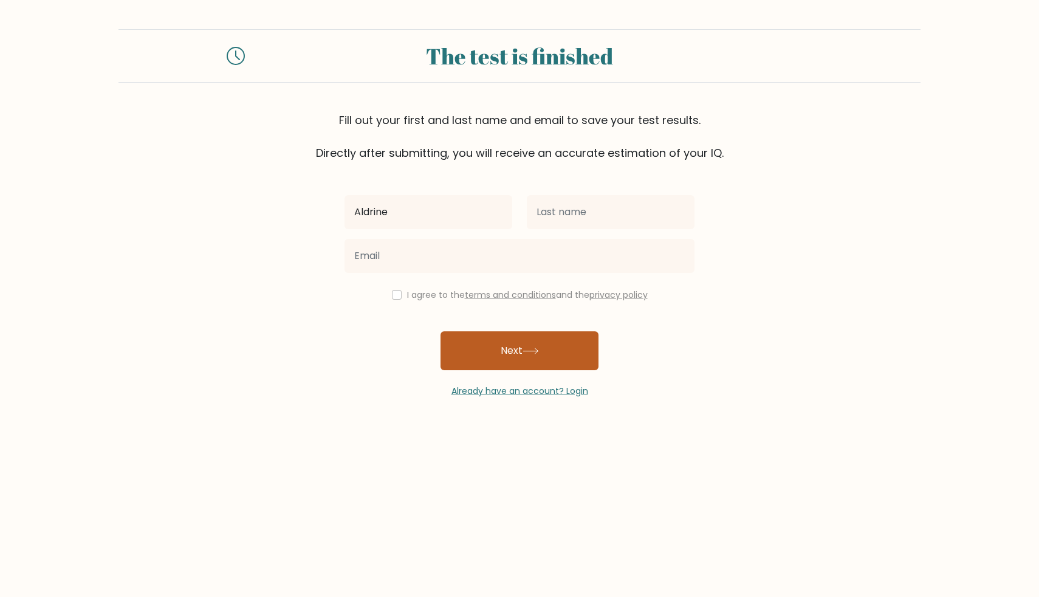
type input "Aldrine"
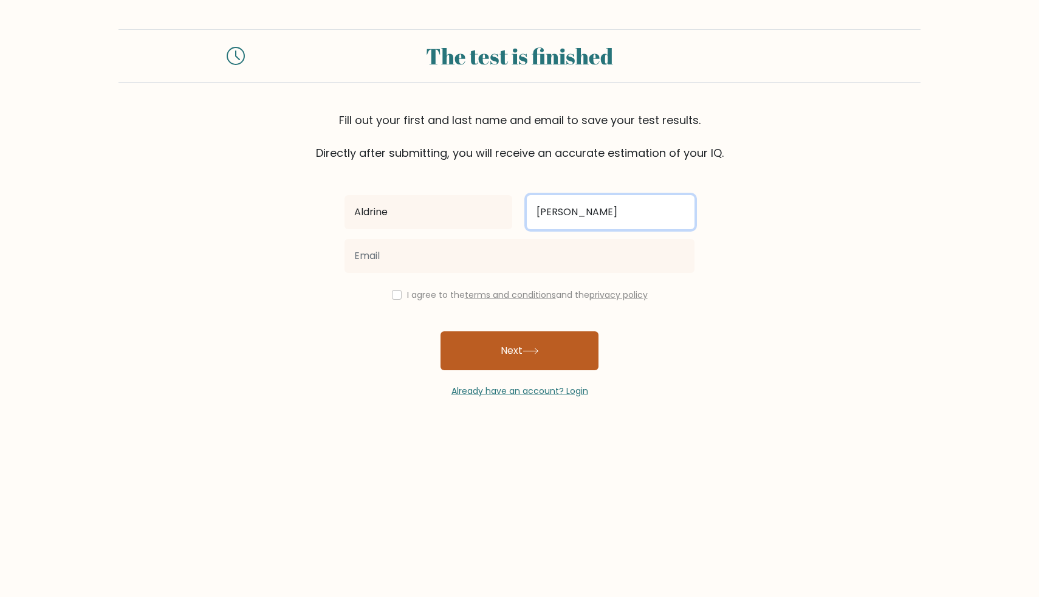
type input "Medrano"
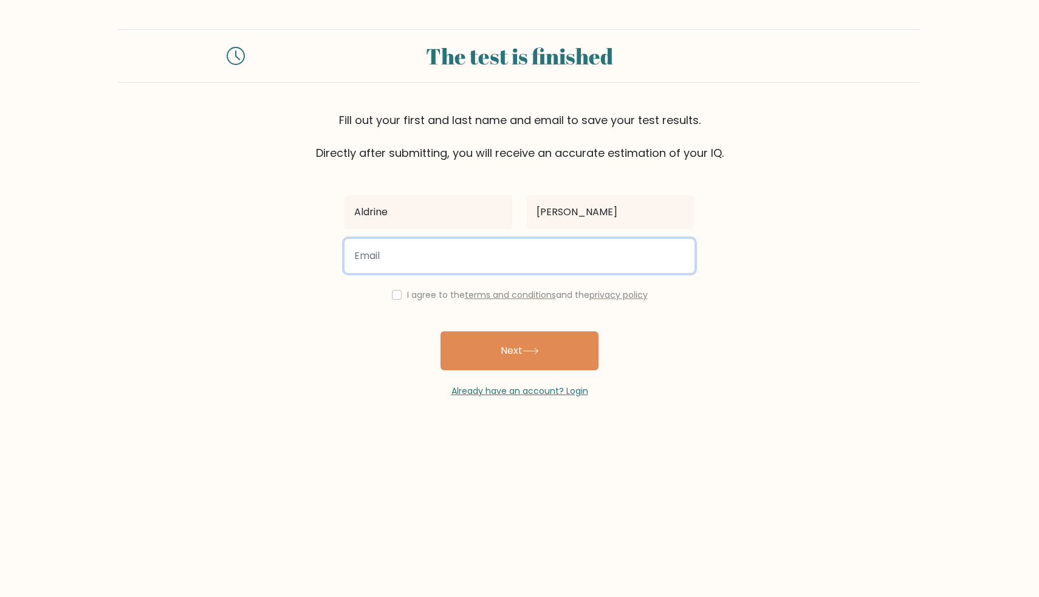
type input "aldrinemedrano@gmail.com"
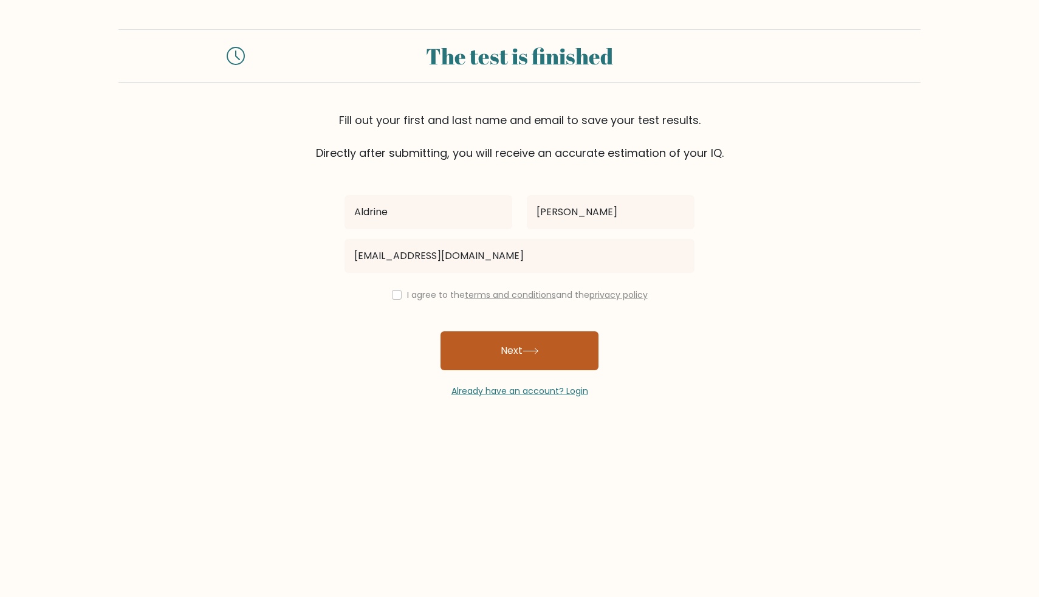
click at [497, 355] on button "Next" at bounding box center [520, 350] width 158 height 39
click at [392, 298] on input "checkbox" at bounding box center [397, 295] width 10 height 10
checkbox input "true"
click at [511, 366] on button "Next" at bounding box center [520, 350] width 158 height 39
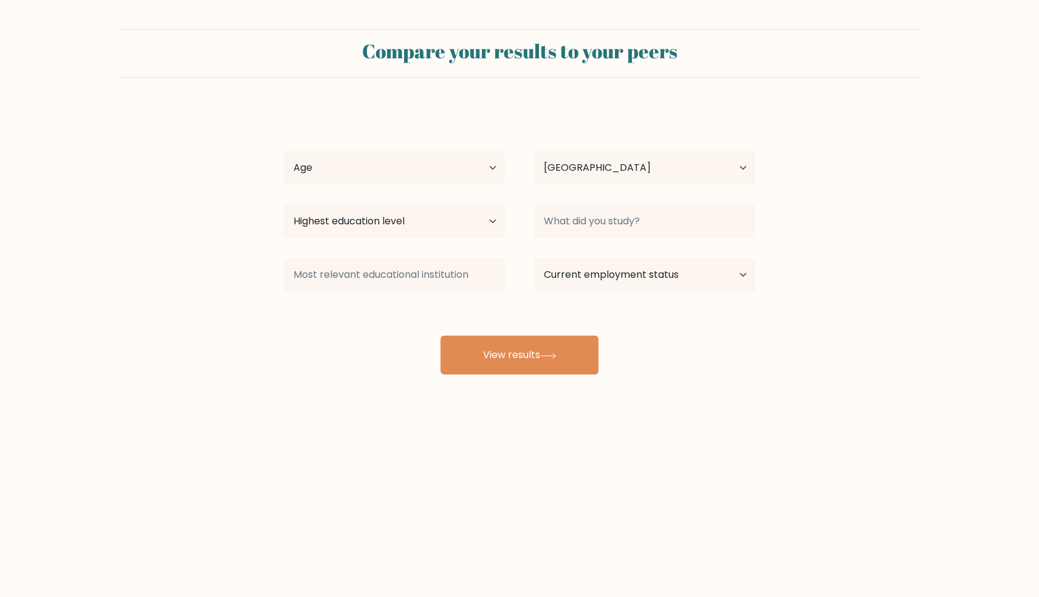
select select "PH"
click at [458, 163] on select "Age Under 18 years old 18-24 years old 25-34 years old 35-44 years old 45-54 ye…" at bounding box center [394, 168] width 221 height 34
select select "25_34"
click at [284, 151] on select "Age Under 18 years old 18-24 years old 25-34 years old 35-44 years old 45-54 ye…" at bounding box center [394, 168] width 221 height 34
click at [432, 211] on select "Highest education level No schooling Primary Lower Secondary Upper Secondary Oc…" at bounding box center [394, 221] width 221 height 34
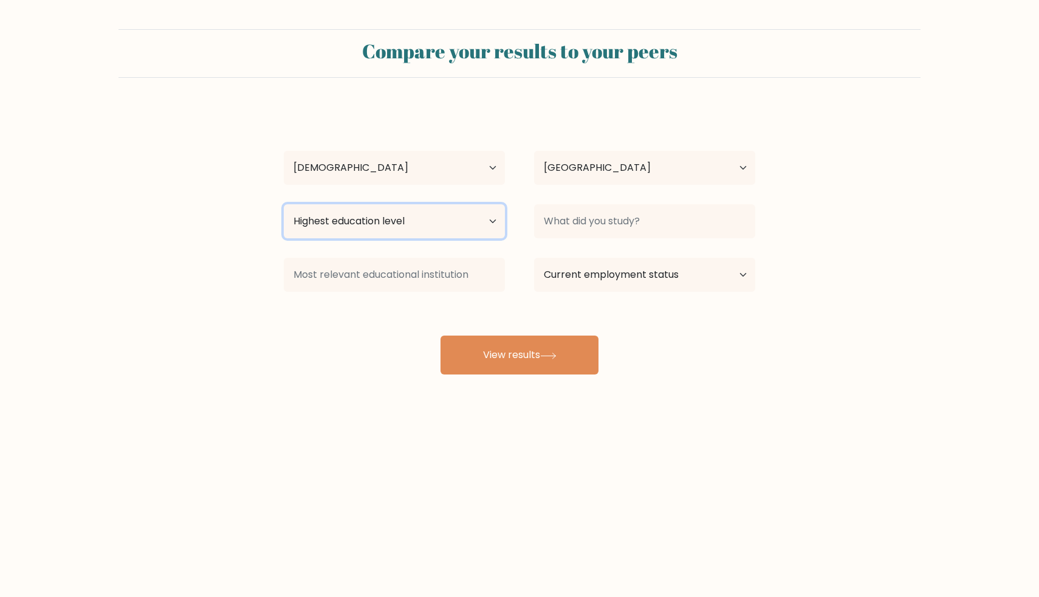
select select "bachelors_degree"
click at [284, 204] on select "Highest education level No schooling Primary Lower Secondary Upper Secondary Oc…" at bounding box center [394, 221] width 221 height 34
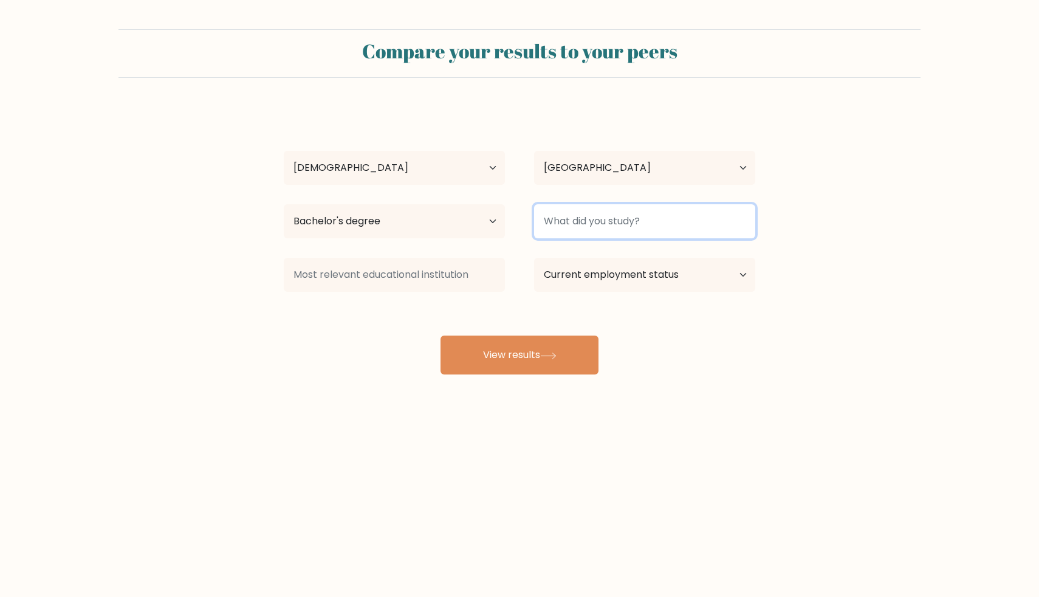
click at [613, 210] on input at bounding box center [644, 221] width 221 height 34
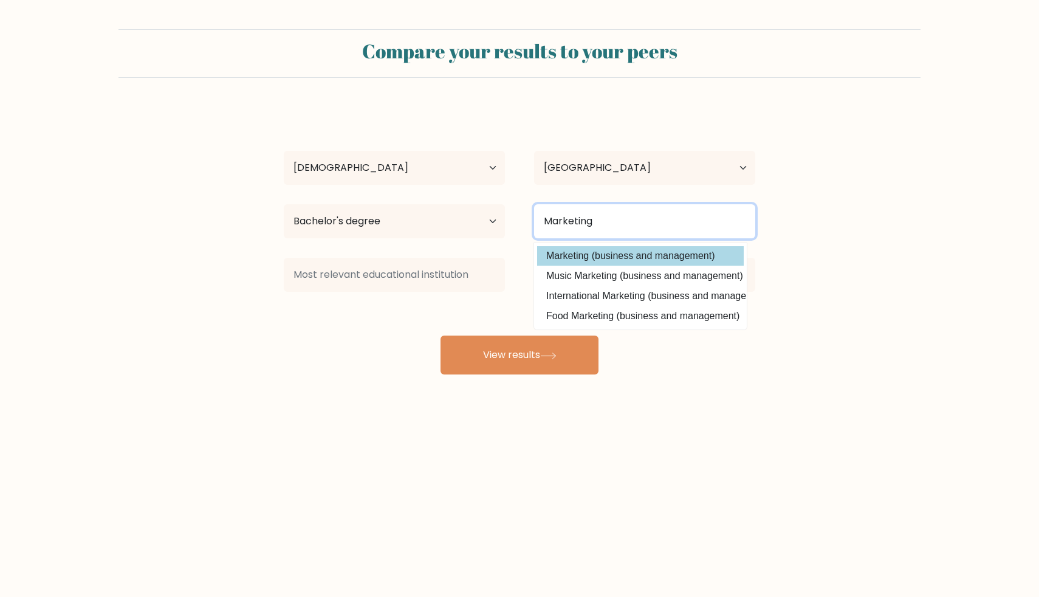
type input "Marketing"
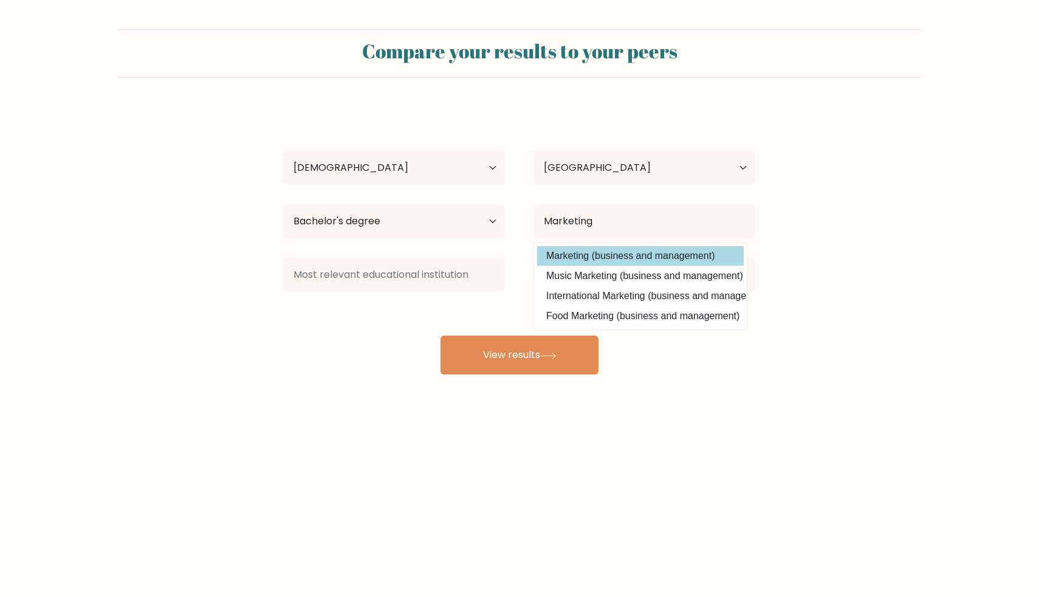
click at [647, 256] on option "Marketing (business and management)" at bounding box center [640, 255] width 207 height 19
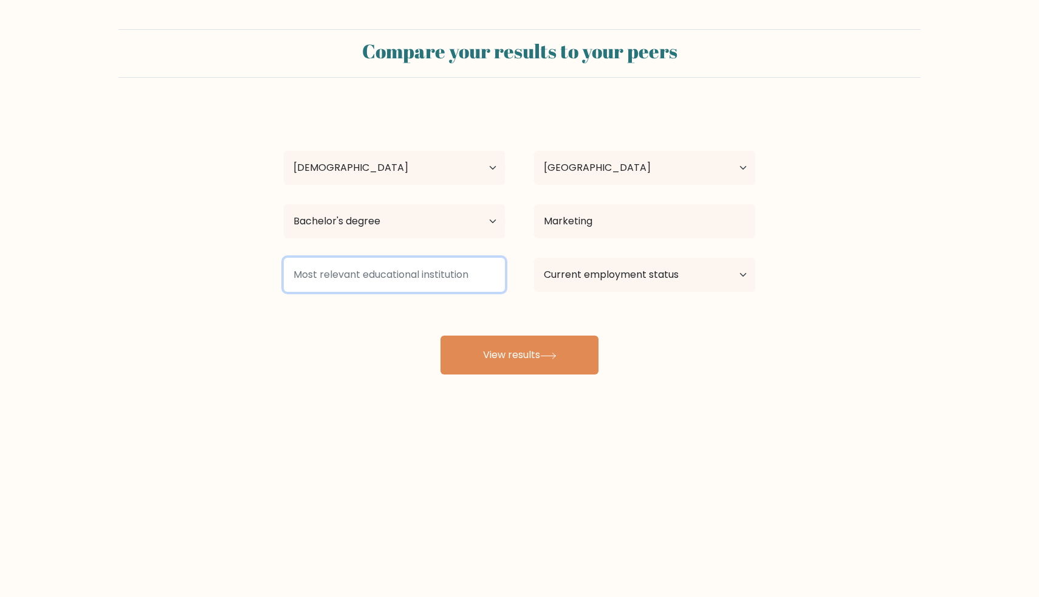
click at [399, 287] on input at bounding box center [394, 275] width 221 height 34
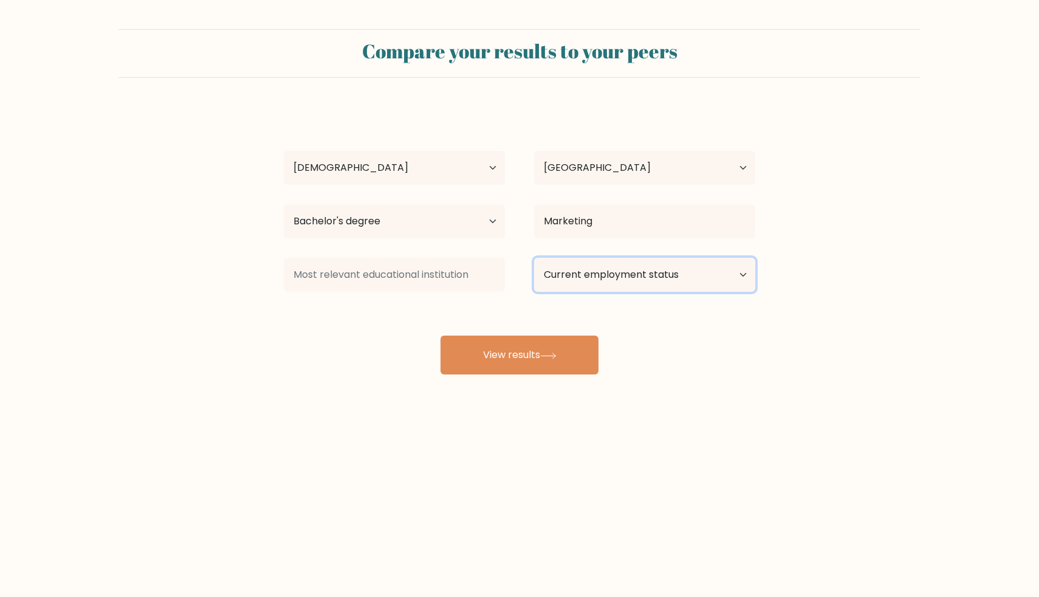
click at [604, 273] on select "Current employment status Employed Student Retired Other / prefer not to answer" at bounding box center [644, 275] width 221 height 34
select select "employed"
click at [534, 258] on select "Current employment status Employed Student Retired Other / prefer not to answer" at bounding box center [644, 275] width 221 height 34
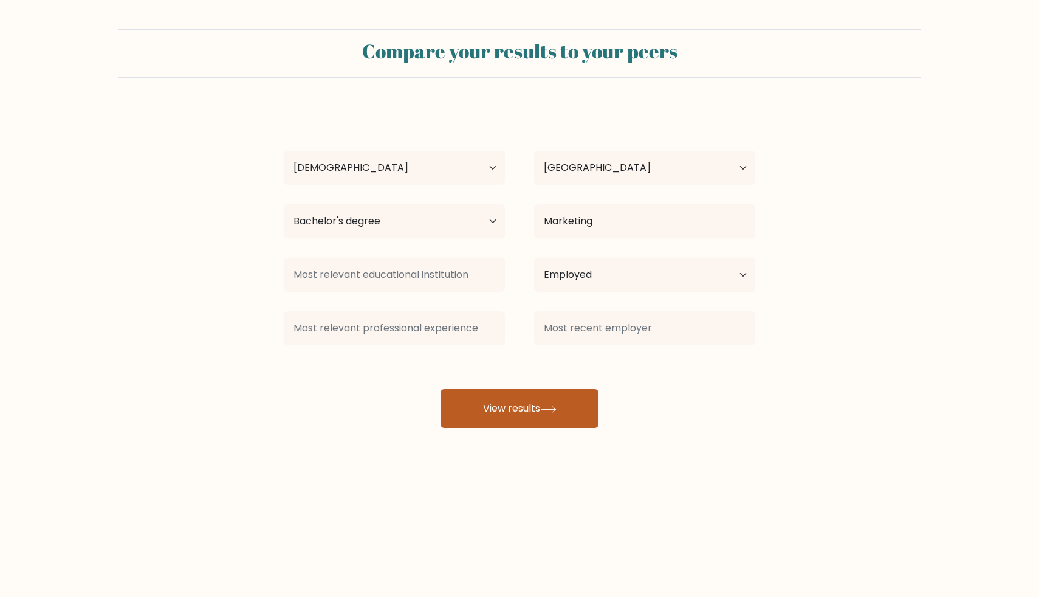
click at [538, 417] on button "View results" at bounding box center [520, 408] width 158 height 39
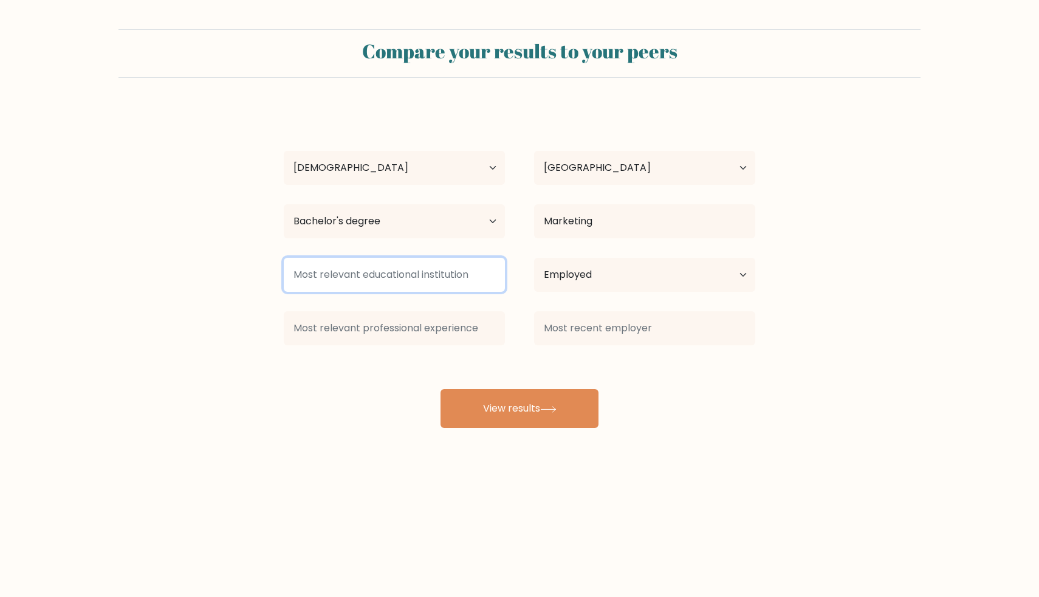
click at [433, 272] on input at bounding box center [394, 275] width 221 height 34
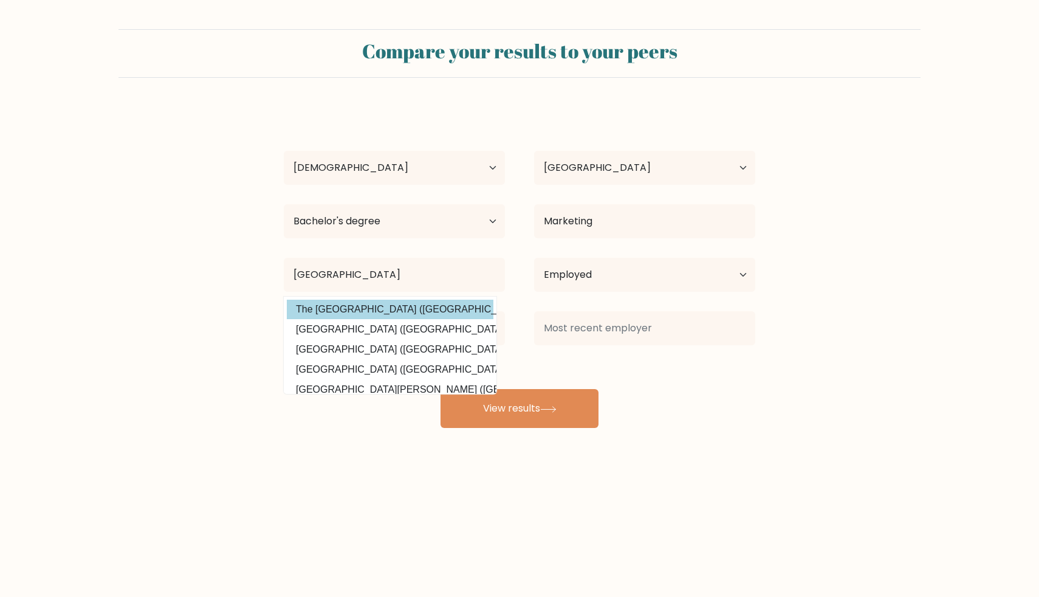
click at [430, 318] on div "[PERSON_NAME] Age Under [DEMOGRAPHIC_DATA] [DEMOGRAPHIC_DATA] [DEMOGRAPHIC_DATA…" at bounding box center [520, 267] width 486 height 321
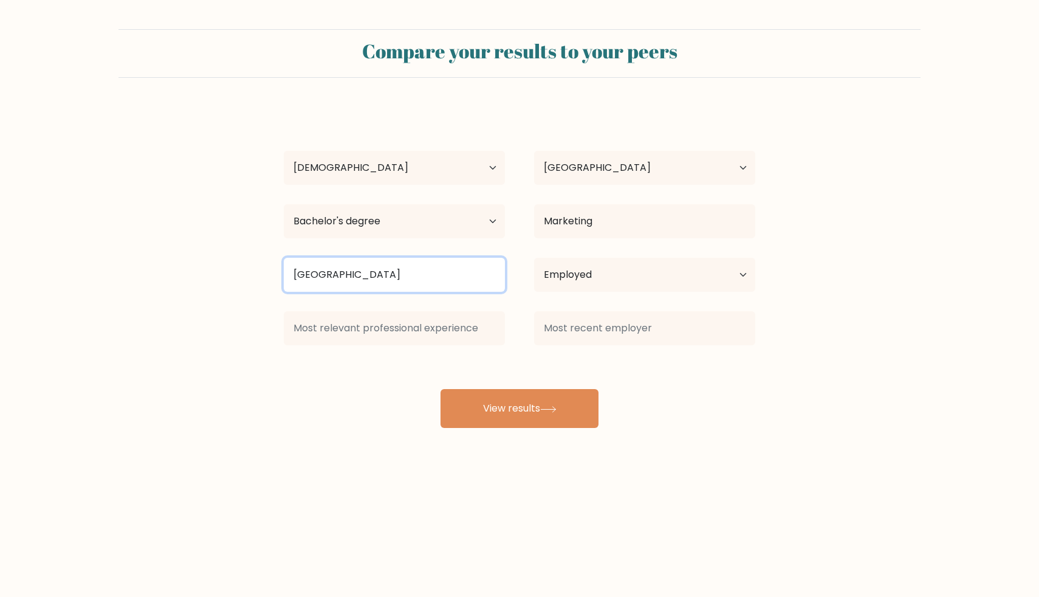
click at [449, 271] on input "University of manila" at bounding box center [394, 275] width 221 height 34
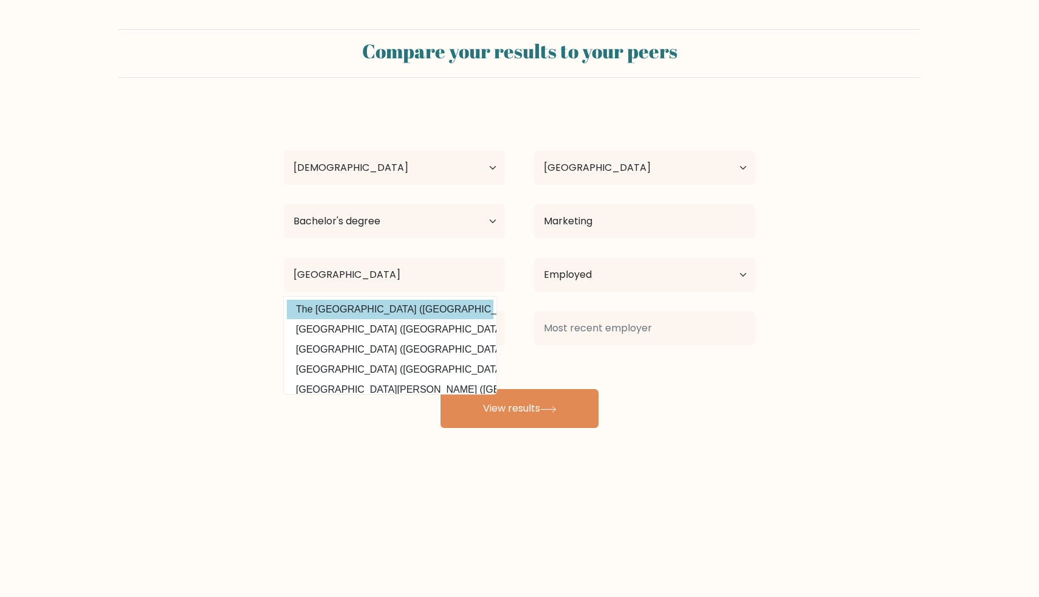
click at [402, 313] on div "[PERSON_NAME] Age Under [DEMOGRAPHIC_DATA] [DEMOGRAPHIC_DATA] [DEMOGRAPHIC_DATA…" at bounding box center [520, 267] width 486 height 321
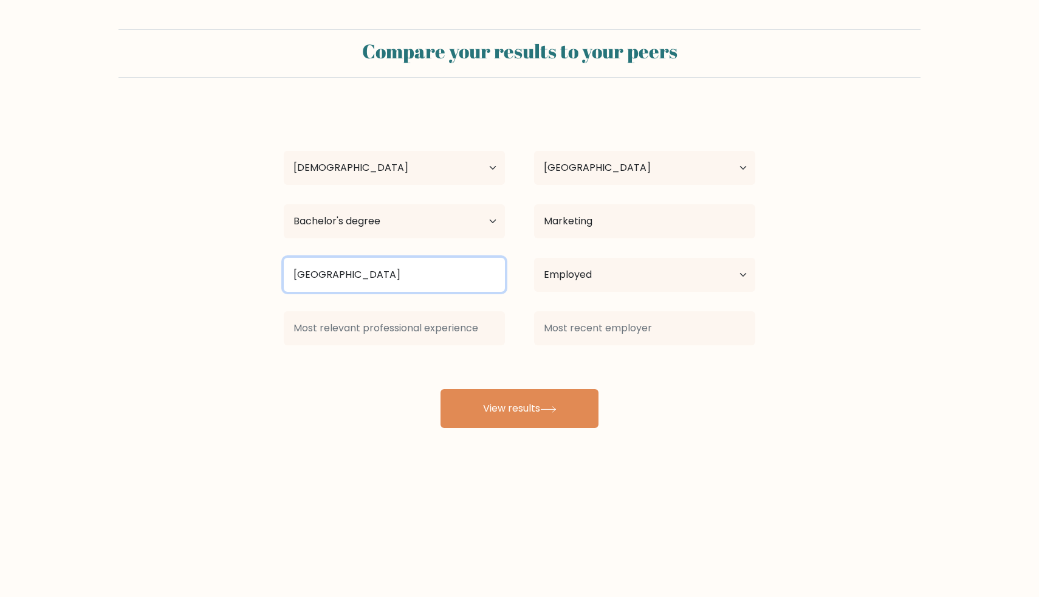
click at [412, 280] on input "University of manila" at bounding box center [394, 275] width 221 height 34
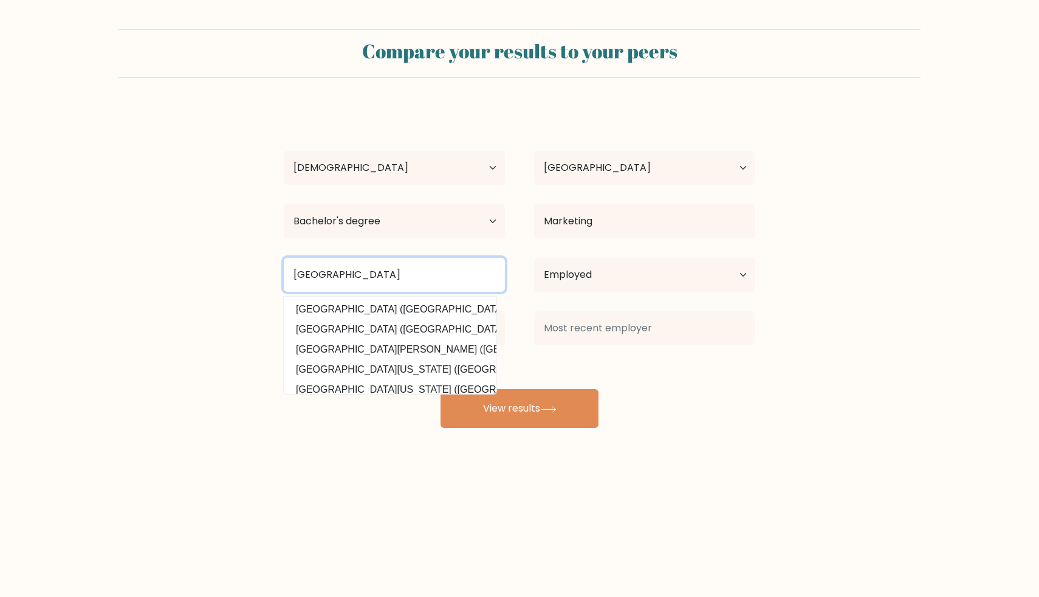
type input "University of manila"
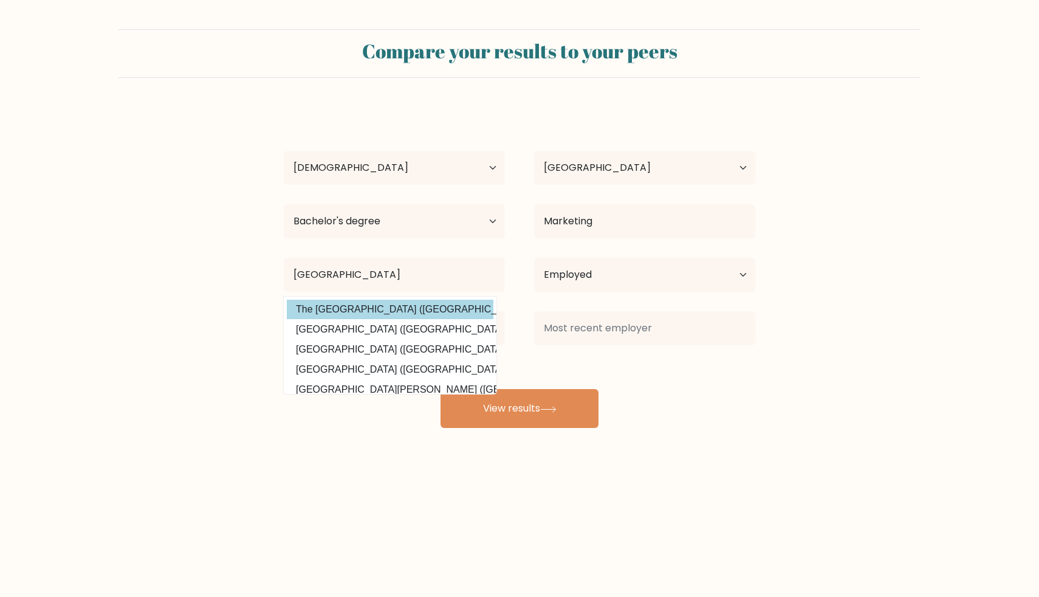
click at [327, 315] on div "[PERSON_NAME] Age Under [DEMOGRAPHIC_DATA] [DEMOGRAPHIC_DATA] [DEMOGRAPHIC_DATA…" at bounding box center [520, 267] width 486 height 321
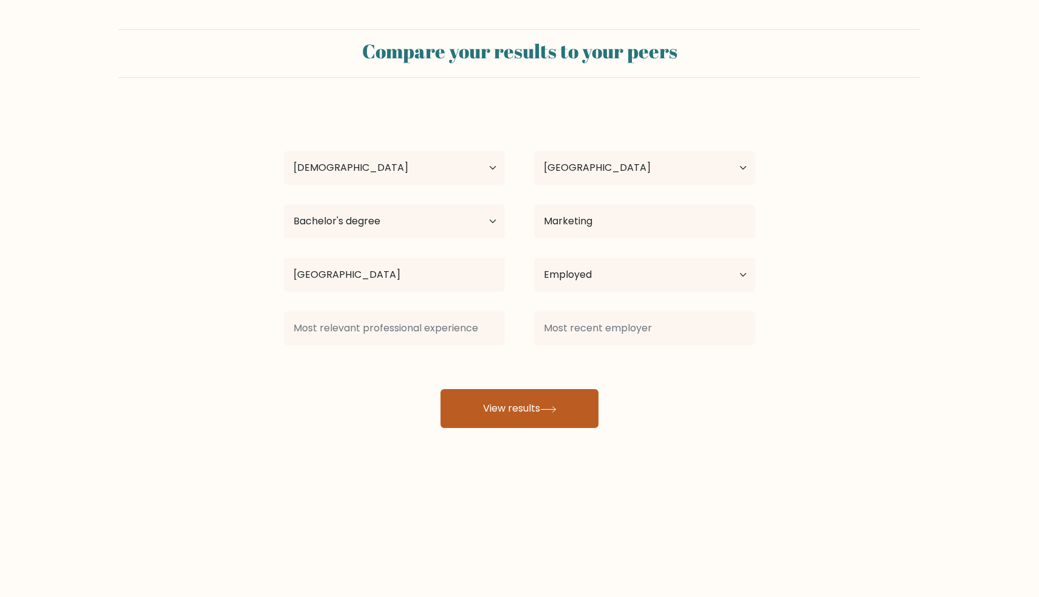
click at [541, 407] on button "View results" at bounding box center [520, 408] width 158 height 39
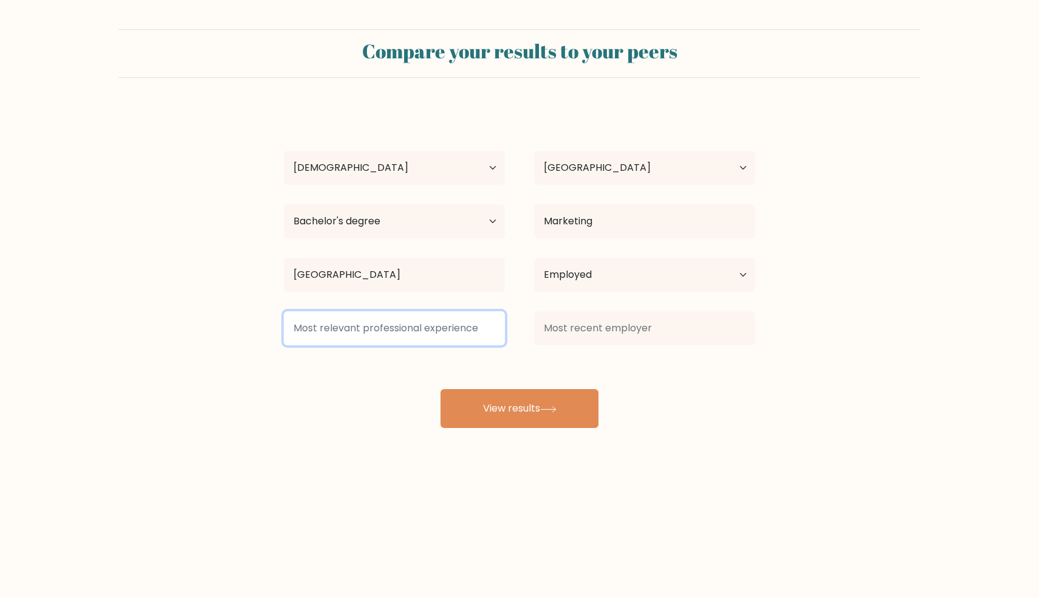
click at [430, 334] on input at bounding box center [394, 328] width 221 height 34
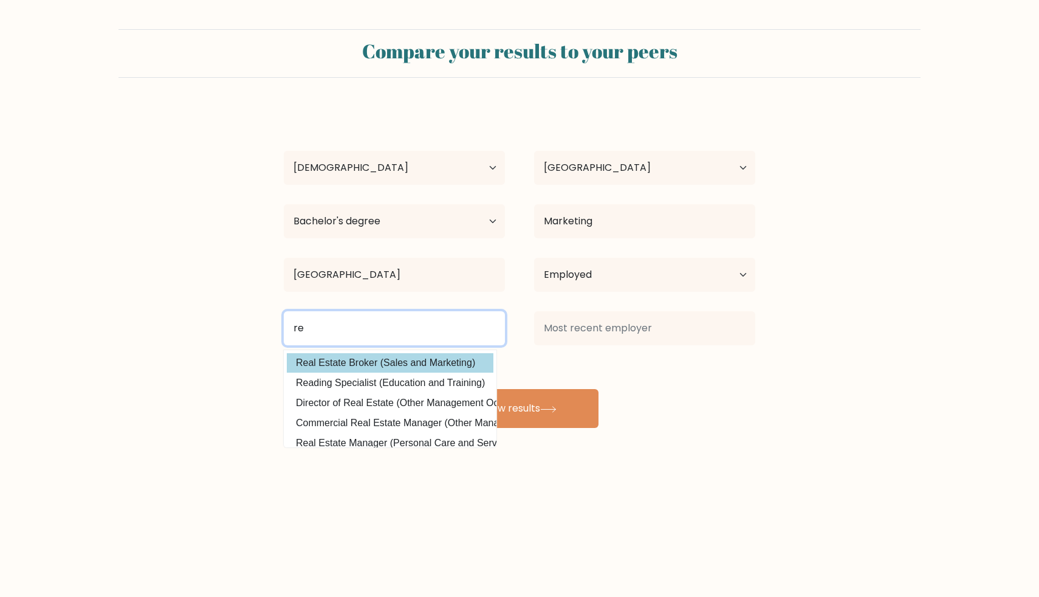
type input "r"
type input "m"
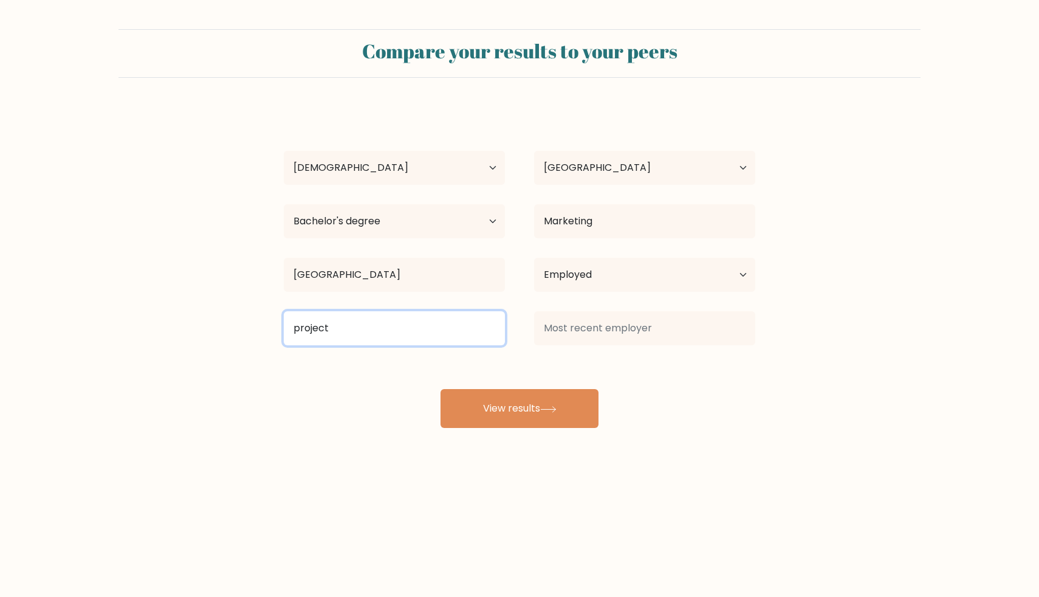
click at [478, 341] on input "project" at bounding box center [394, 328] width 221 height 34
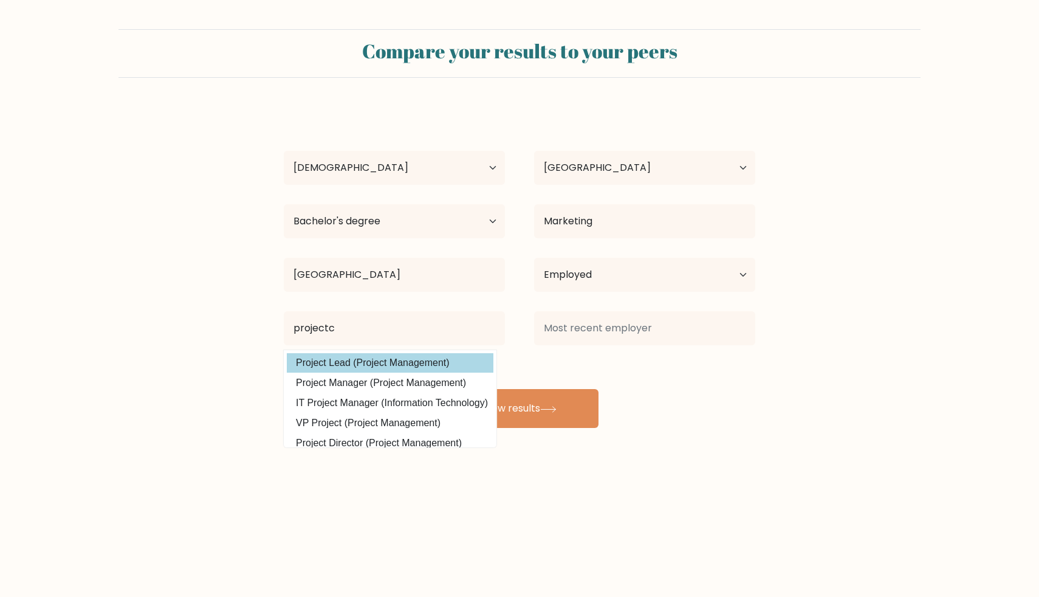
click at [409, 364] on option "Project Lead (Project Management)" at bounding box center [390, 362] width 207 height 19
type input "Project Lead"
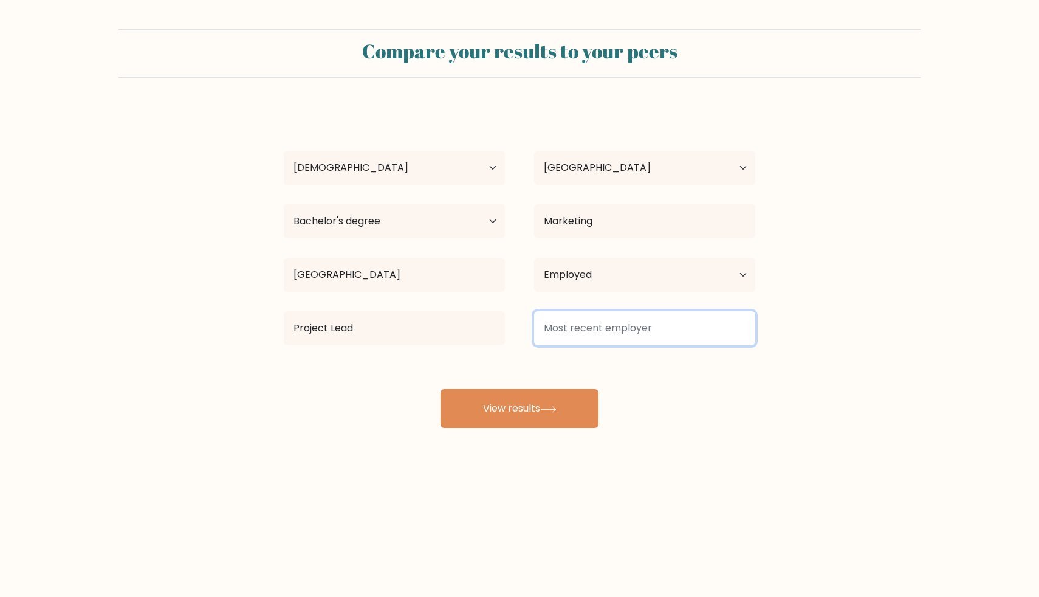
click at [571, 325] on input at bounding box center [644, 328] width 221 height 34
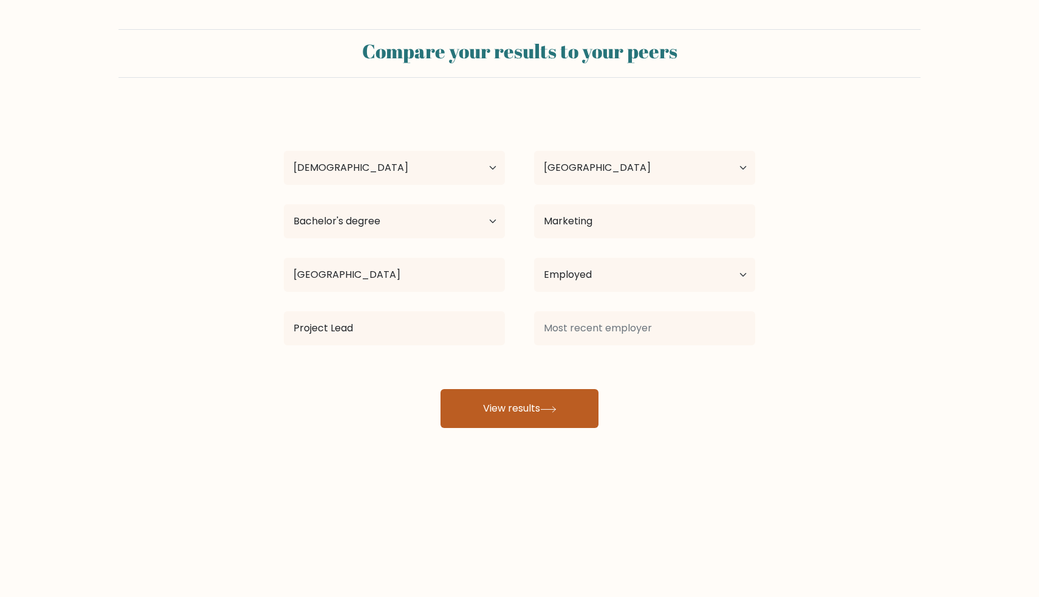
click at [517, 404] on button "View results" at bounding box center [520, 408] width 158 height 39
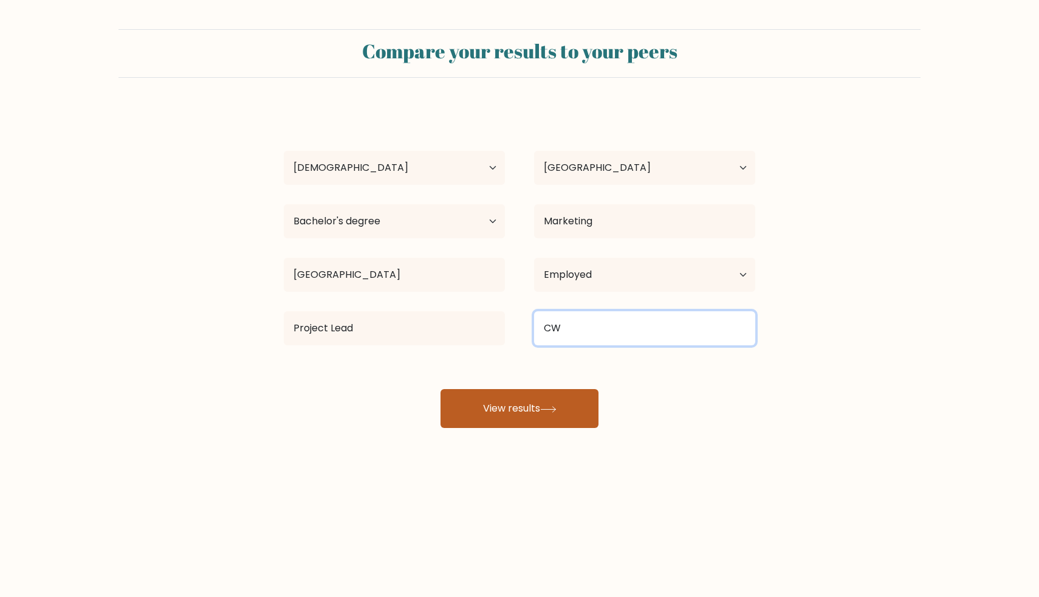
type input "CW"
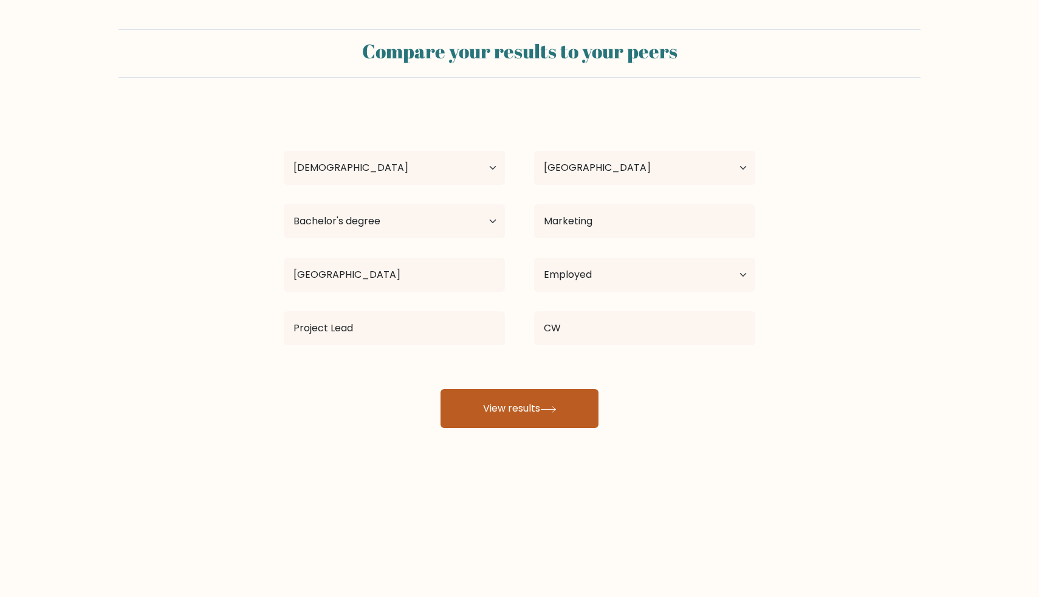
click at [559, 421] on button "View results" at bounding box center [520, 408] width 158 height 39
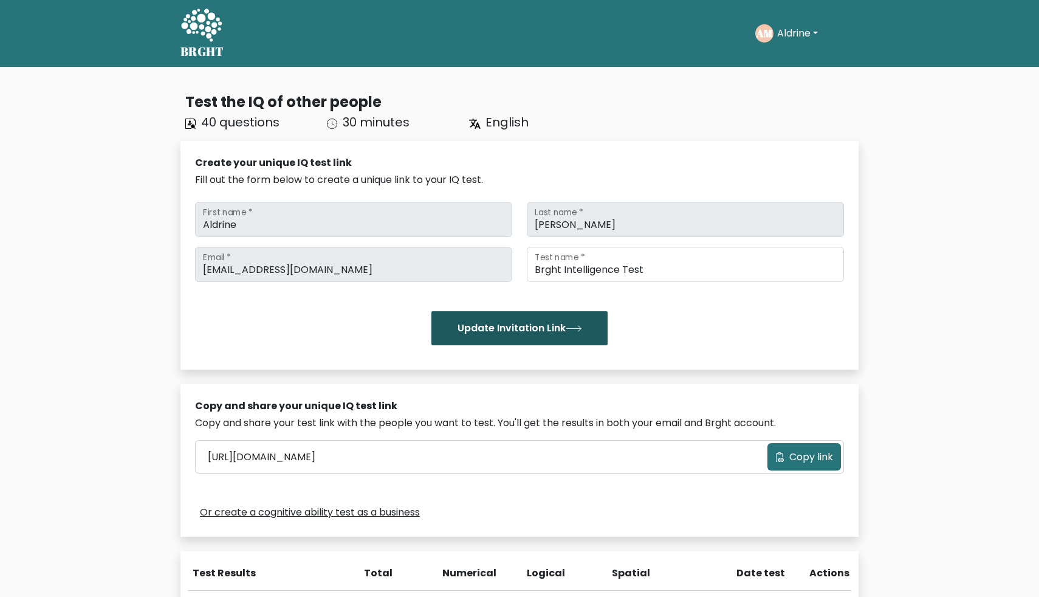
click at [528, 340] on button "Update Invitation Link" at bounding box center [519, 328] width 176 height 34
click at [621, 285] on div "aldrinemedrano@gmail.com Email * Brght Intelligence Test Test name * Update Inv…" at bounding box center [519, 296] width 649 height 98
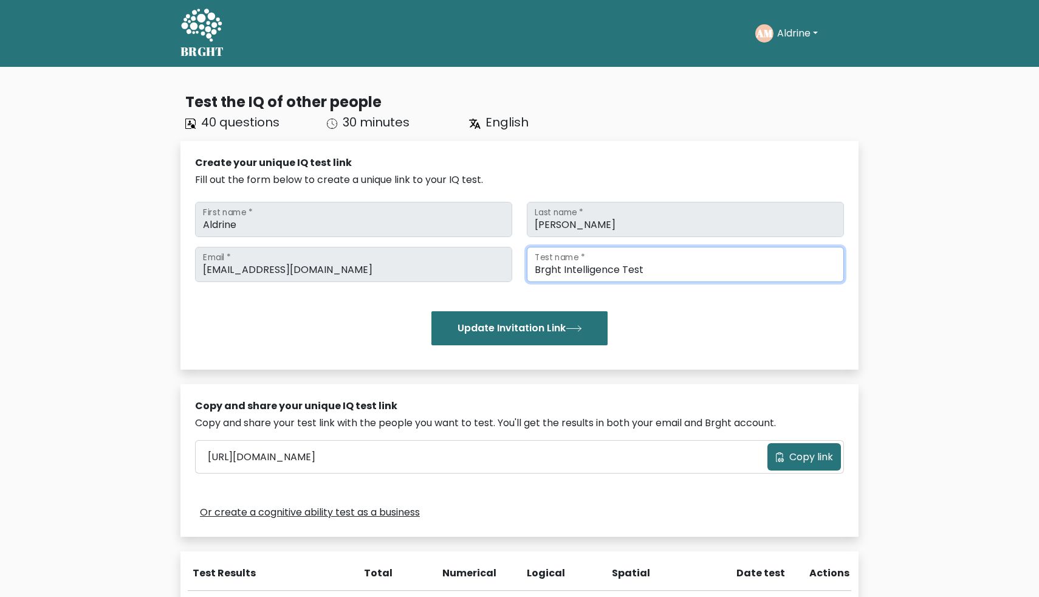
click at [621, 273] on input "Brght Intelligence Test" at bounding box center [685, 264] width 317 height 35
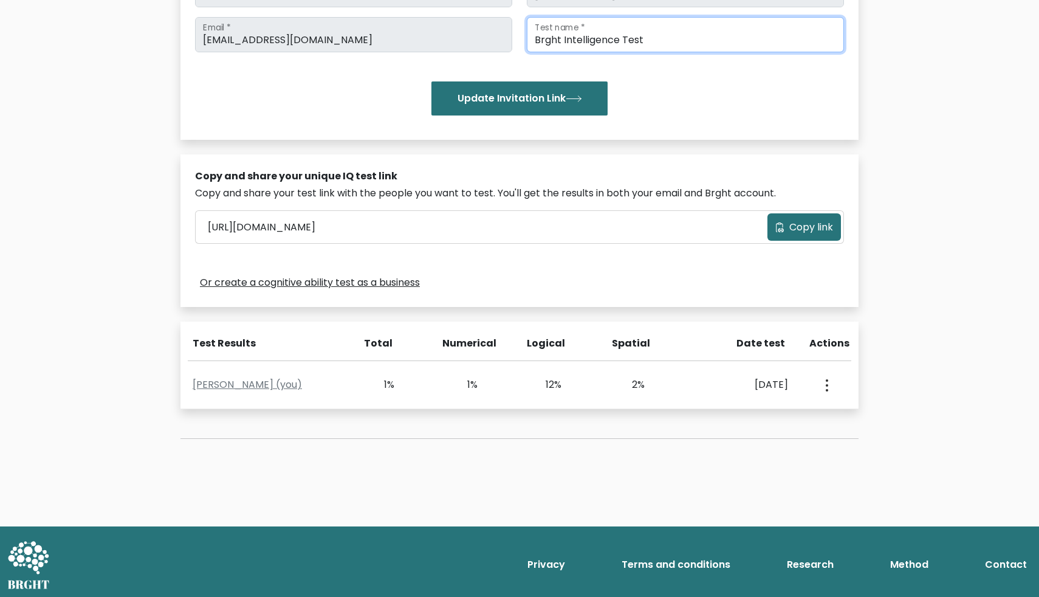
scroll to position [233, 0]
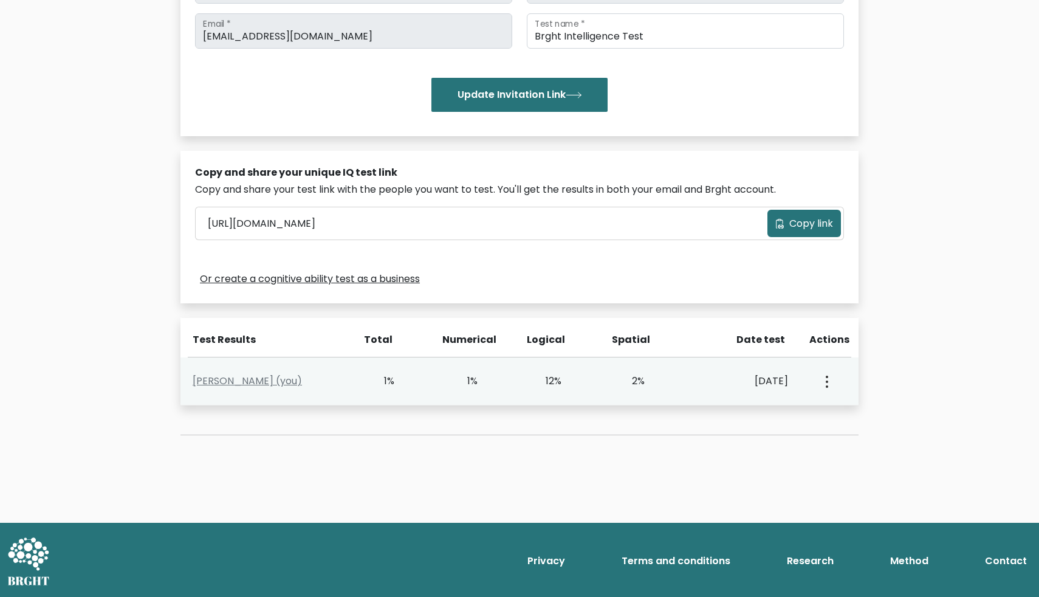
click at [825, 381] on button "button" at bounding box center [826, 381] width 10 height 38
click at [848, 411] on link "View Profile" at bounding box center [870, 416] width 96 height 19
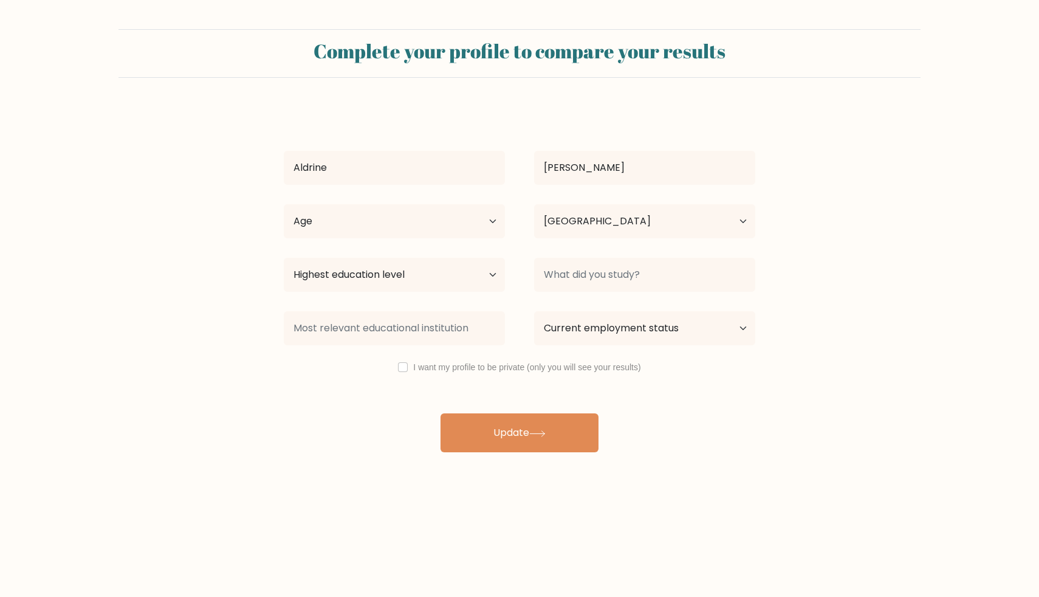
select select "PH"
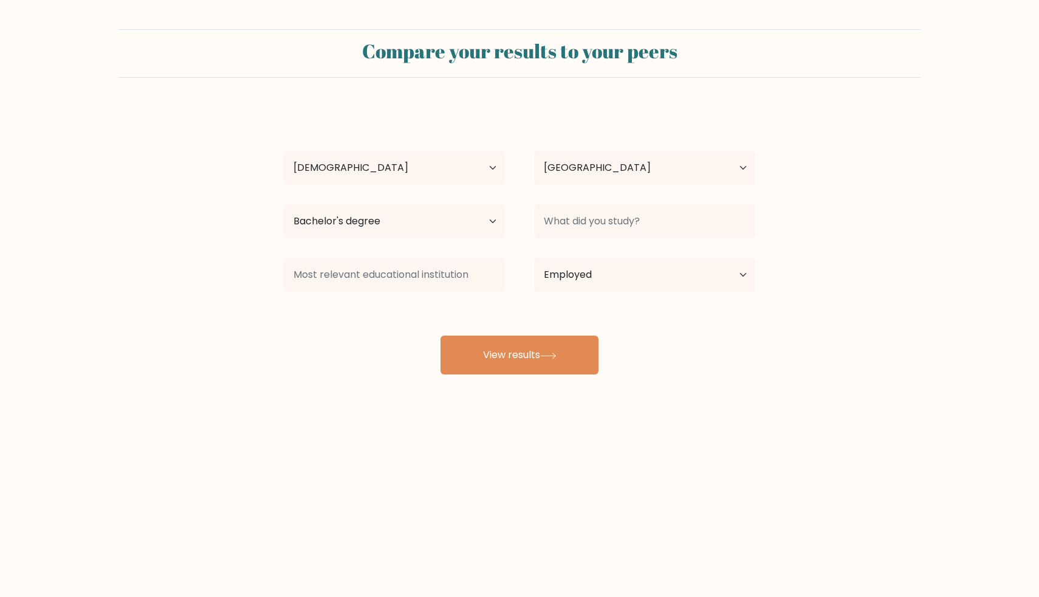
select select "25_34"
select select "PH"
select select "bachelors_degree"
select select "employed"
click at [524, 334] on div "[PERSON_NAME] Age Under [DEMOGRAPHIC_DATA] [DEMOGRAPHIC_DATA] [DEMOGRAPHIC_DATA…" at bounding box center [520, 240] width 486 height 267
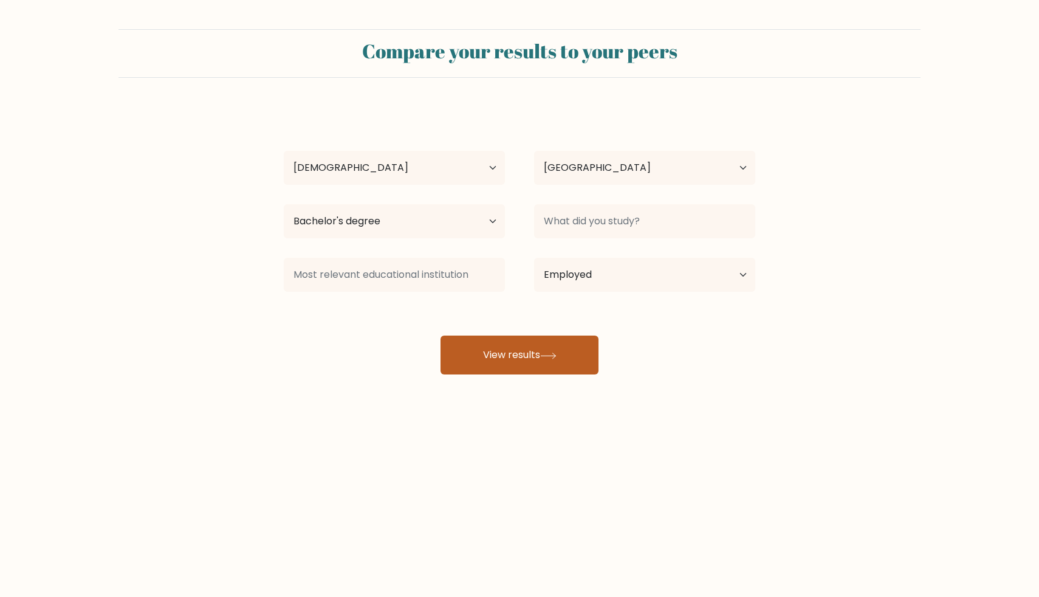
click at [525, 352] on button "View results" at bounding box center [520, 354] width 158 height 39
